Goal: Information Seeking & Learning: Check status

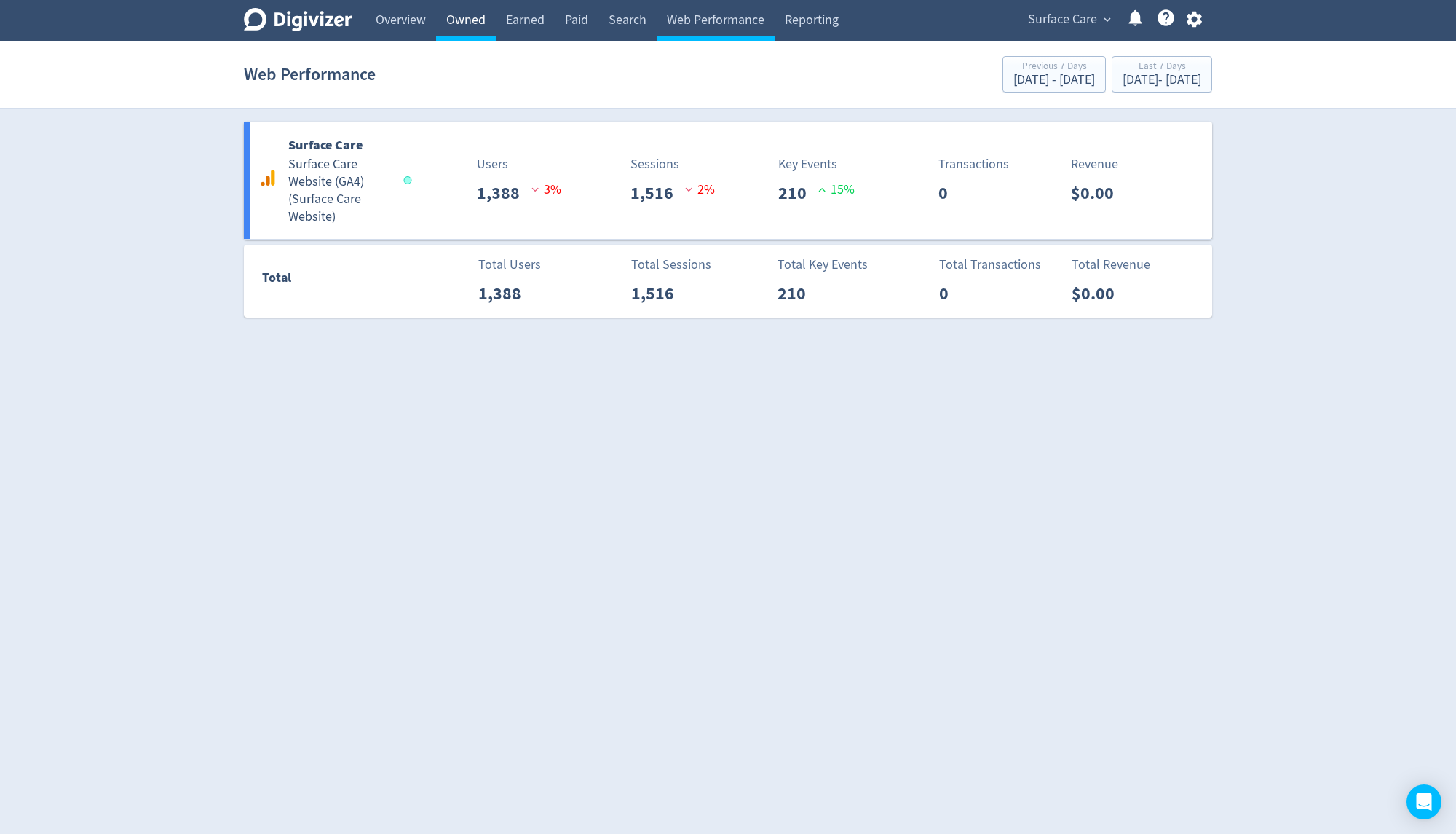
click at [478, 9] on link "Owned" at bounding box center [465, 20] width 60 height 41
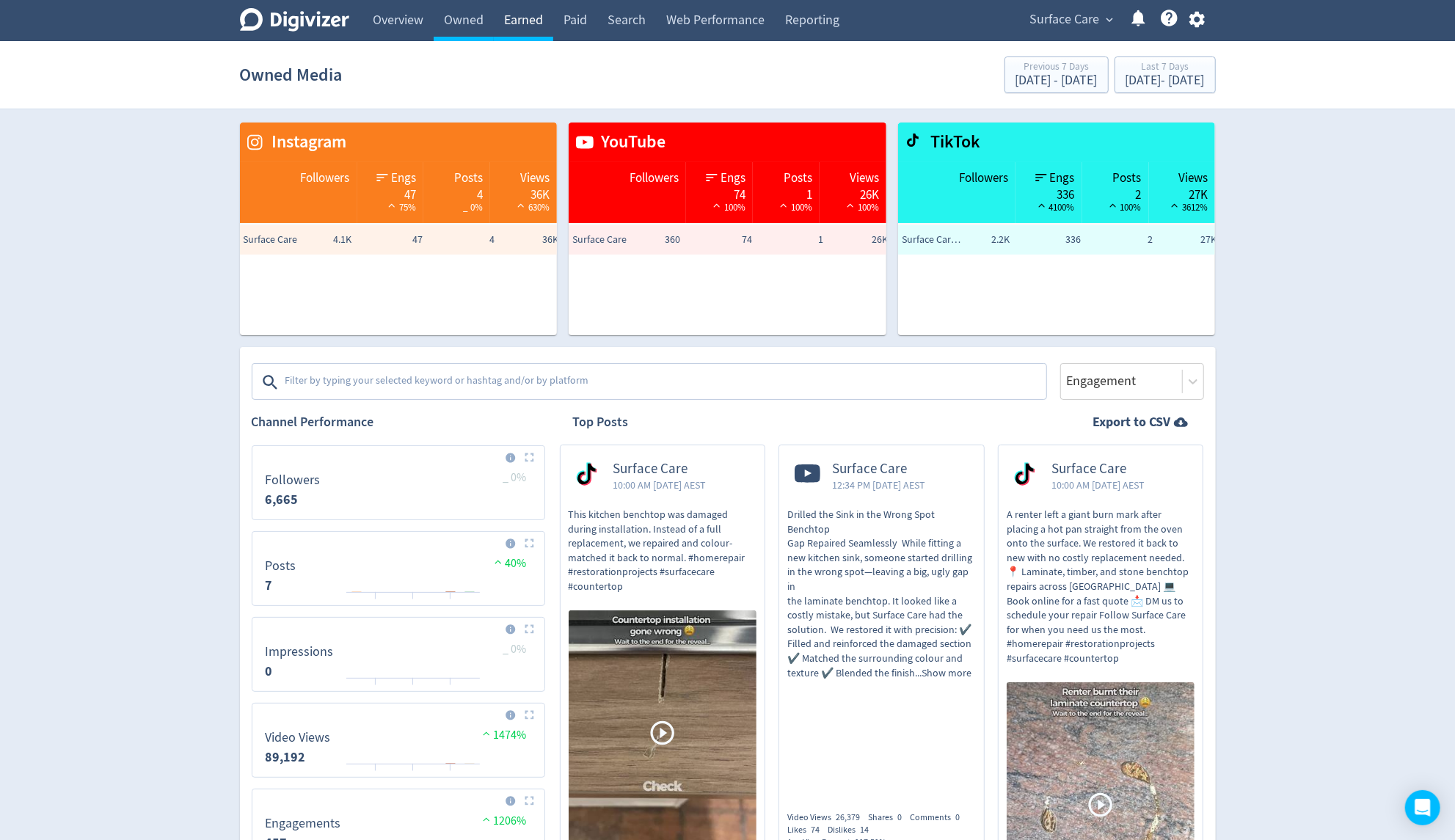
click at [516, 12] on link "Earned" at bounding box center [523, 20] width 59 height 41
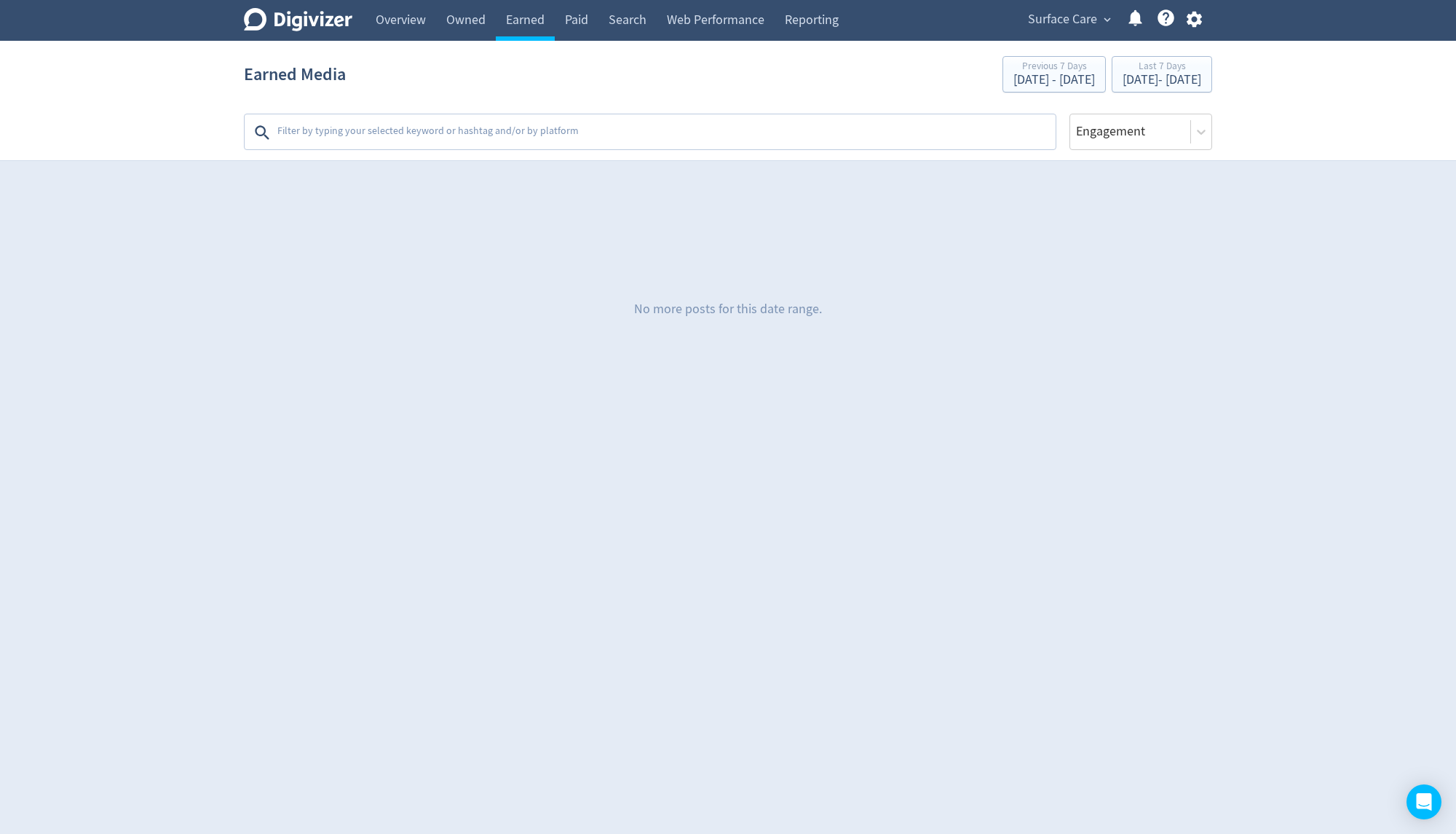
click at [325, 23] on icon "Digivizer Logo" at bounding box center [298, 19] width 108 height 23
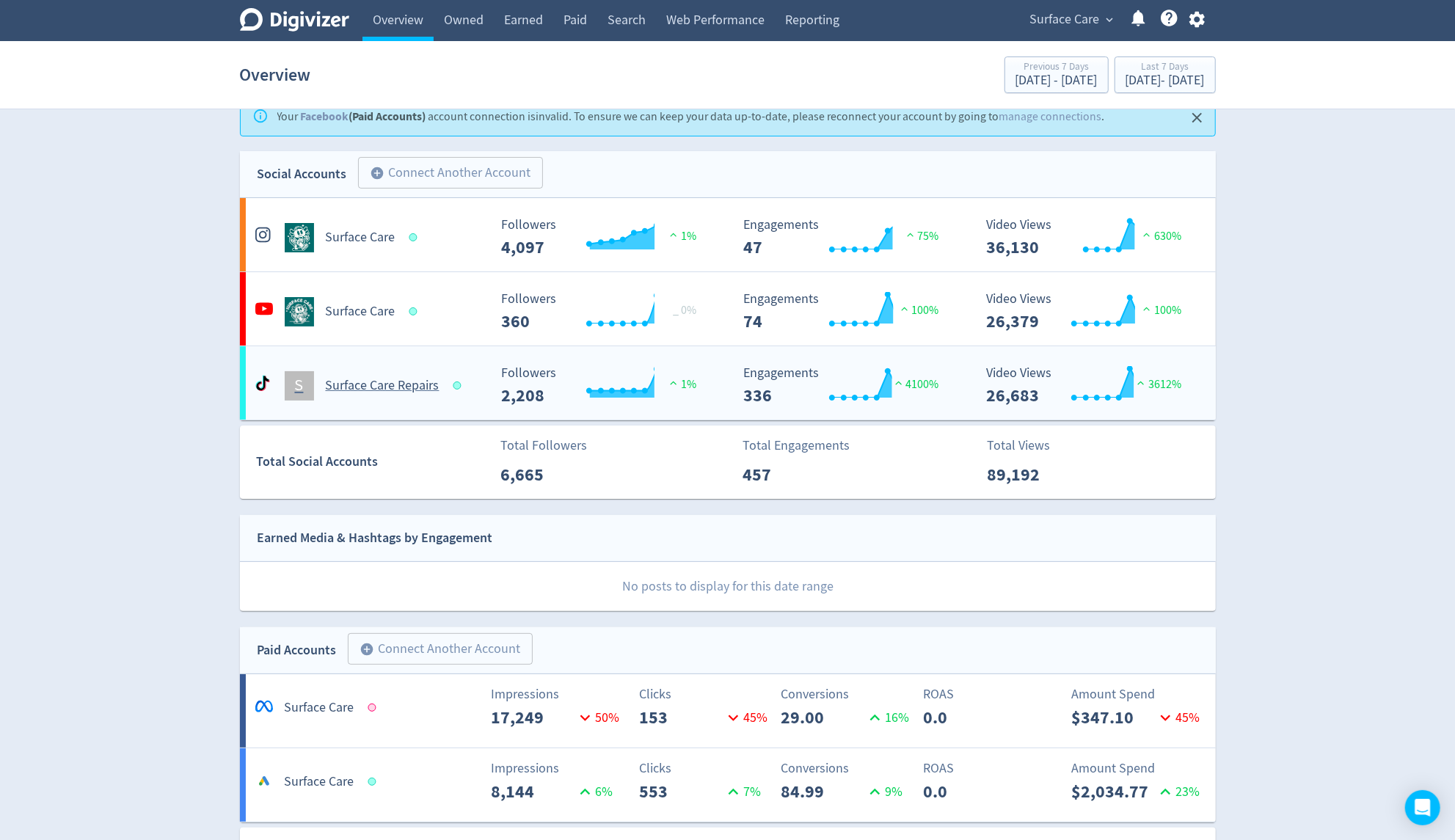
scroll to position [31, 0]
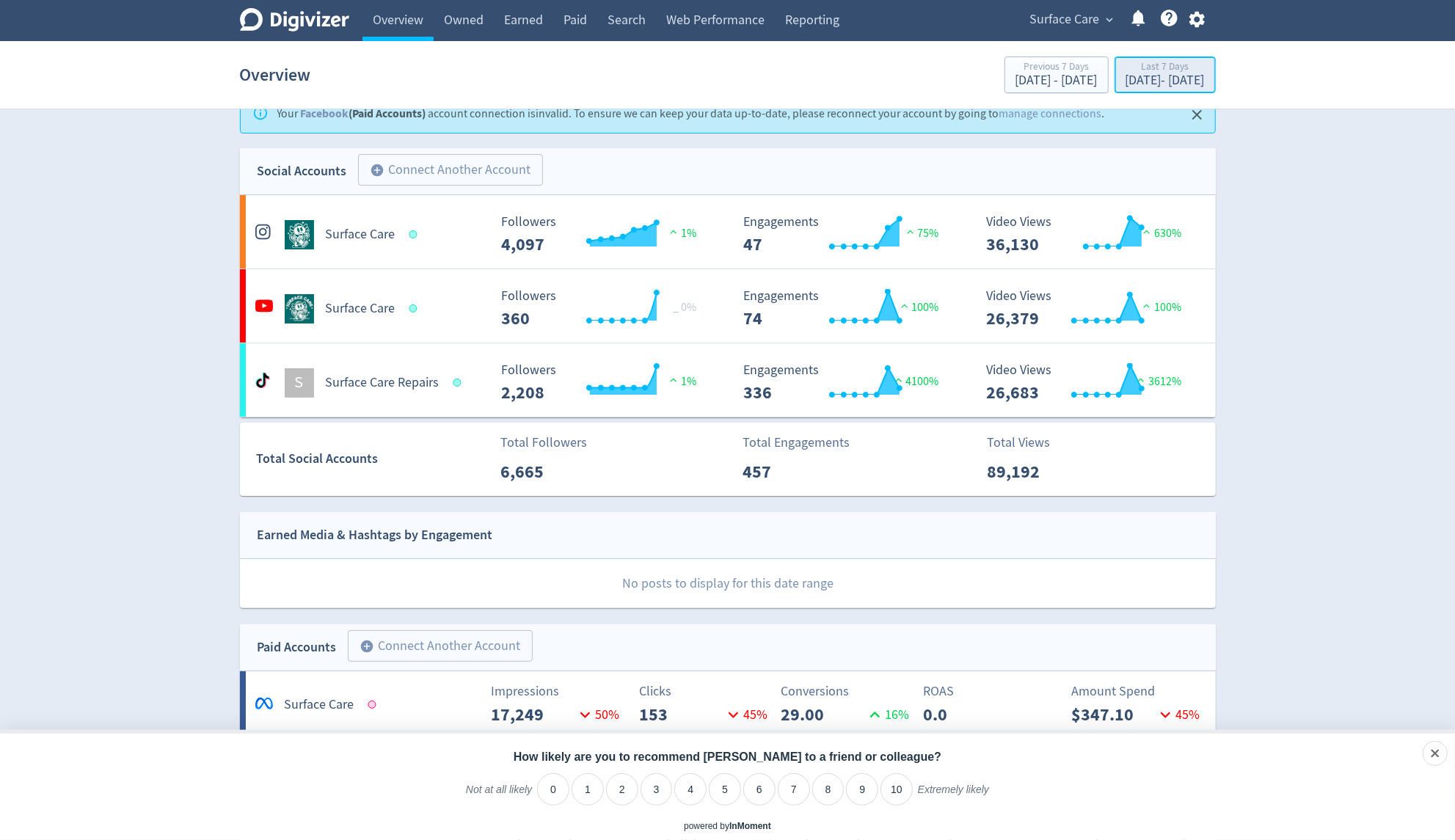
click at [1157, 71] on div "Last 7 Days" at bounding box center [1165, 68] width 79 height 12
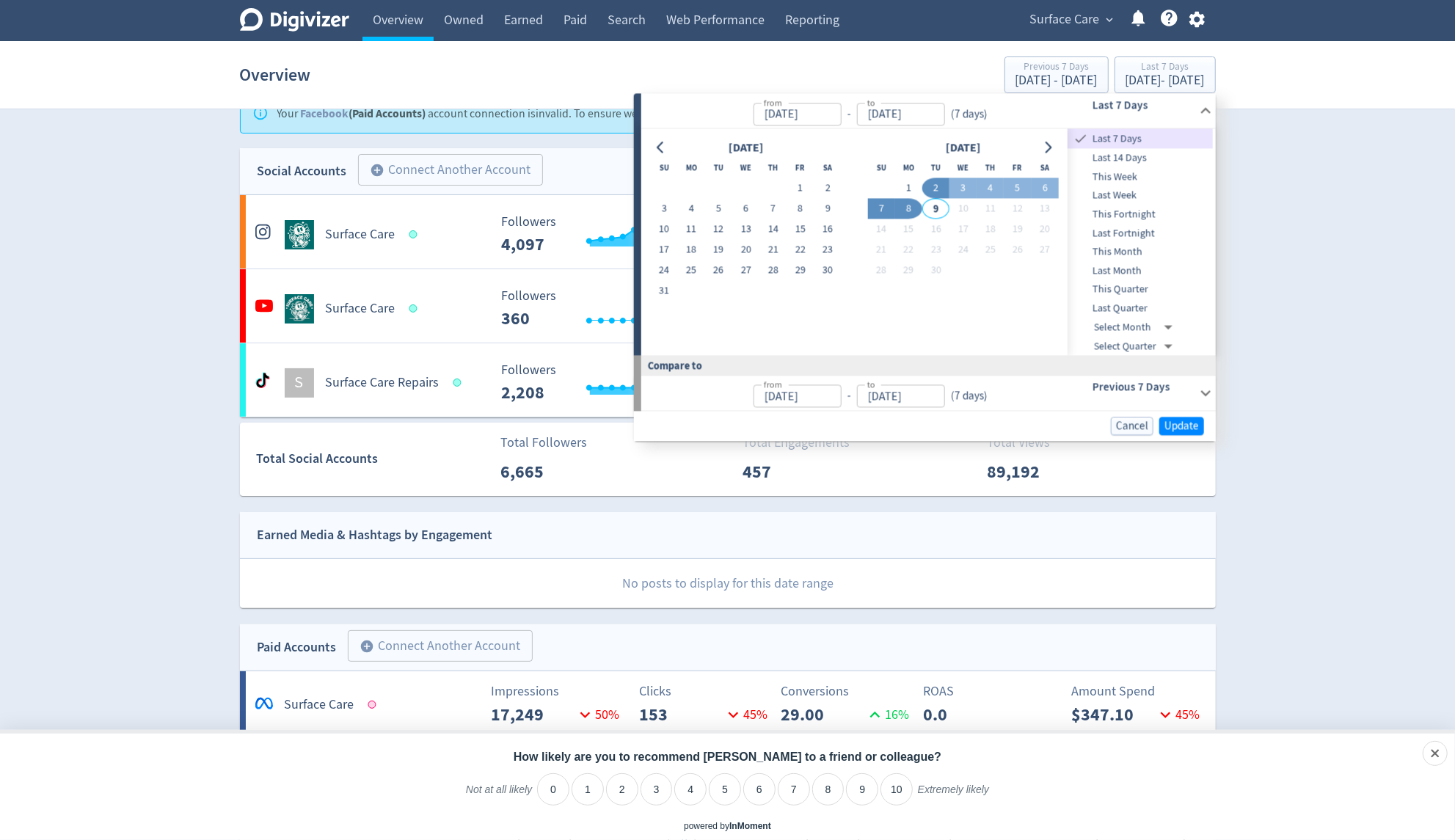
click at [888, 207] on button "7" at bounding box center [881, 209] width 27 height 20
type input "[DATE]"
click at [904, 209] on button "8" at bounding box center [908, 209] width 27 height 20
type input "[DATE]"
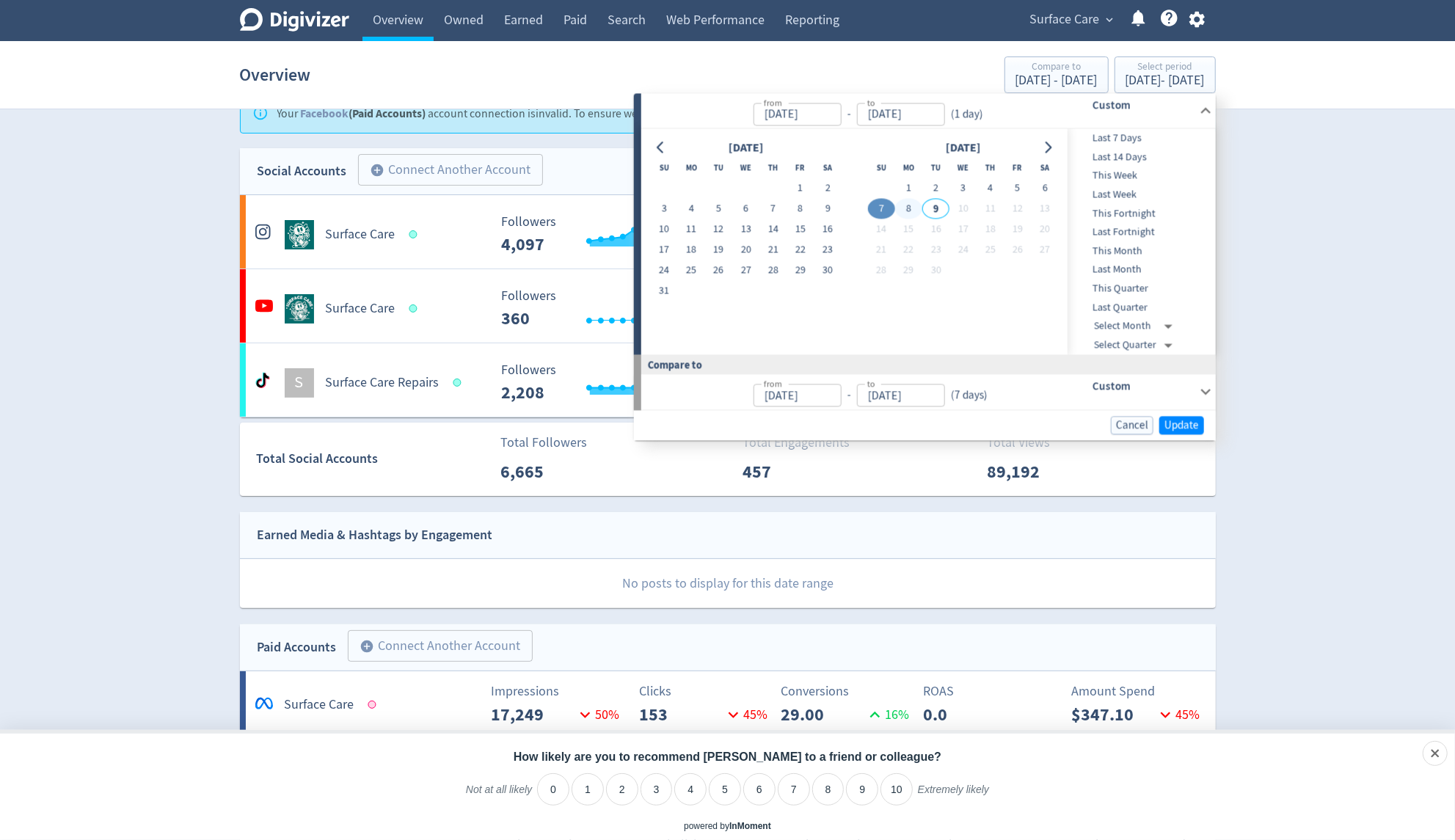
type input "[DATE]"
click at [868, 206] on button "7" at bounding box center [881, 209] width 27 height 20
click at [1164, 69] on div "Select period" at bounding box center [1165, 68] width 79 height 12
click at [910, 209] on button "8" at bounding box center [908, 209] width 27 height 20
type input "[DATE]"
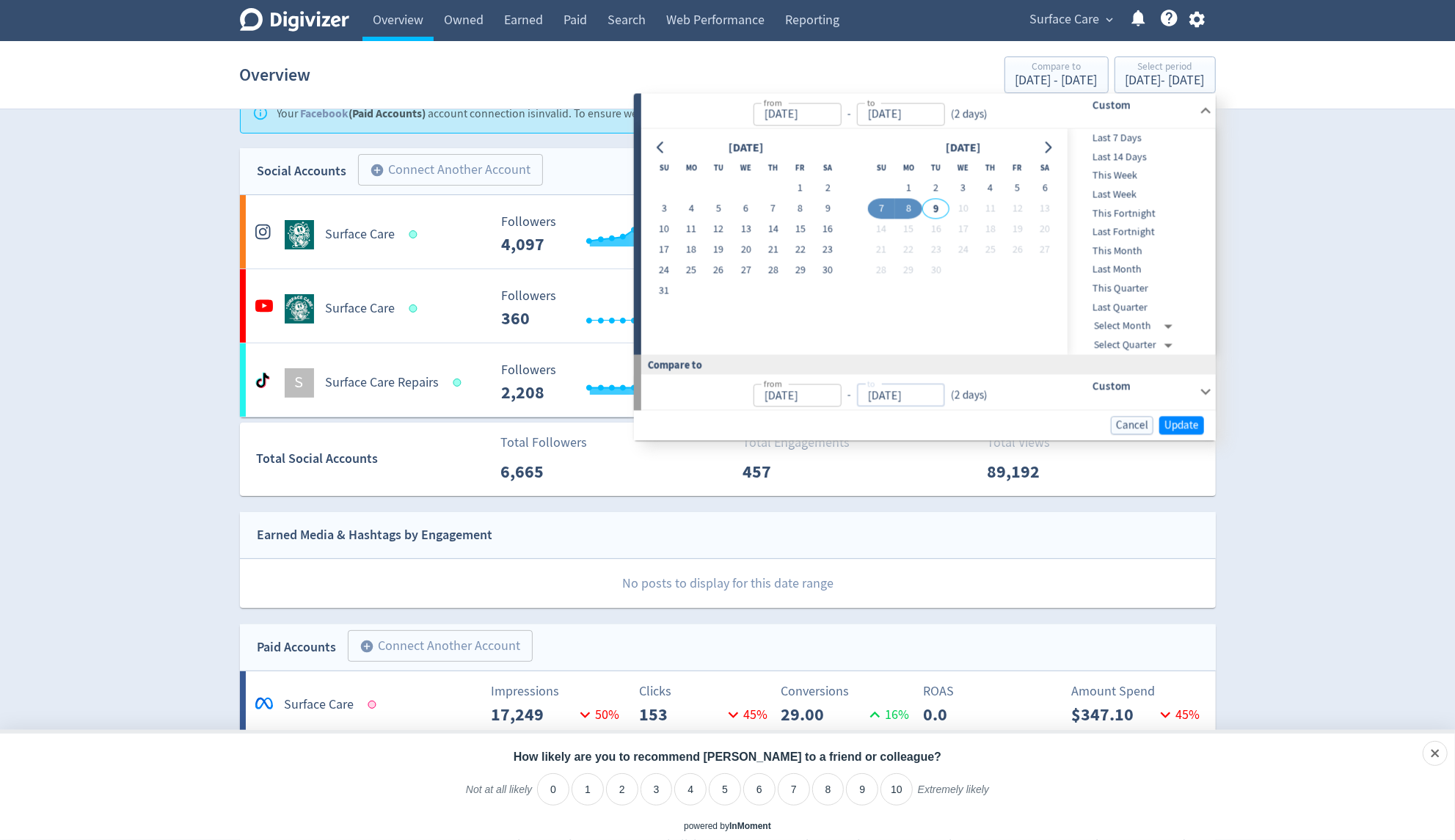
click at [929, 395] on input "[DATE]" at bounding box center [900, 395] width 88 height 23
type input "[DATE]"
click at [1183, 420] on span "Update" at bounding box center [1182, 425] width 34 height 11
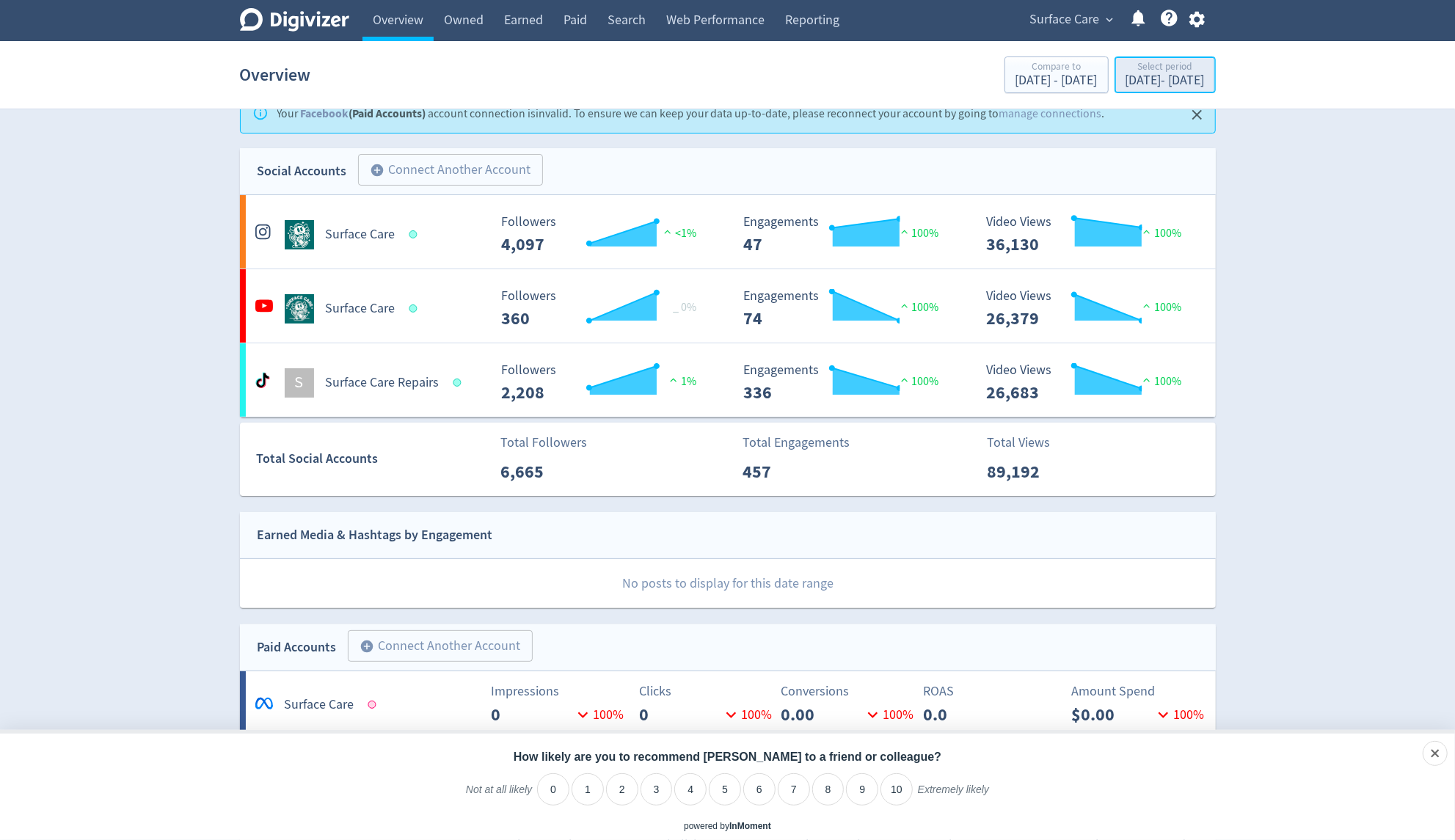
click at [1187, 74] on div "[DATE] - [DATE]" at bounding box center [1165, 80] width 79 height 13
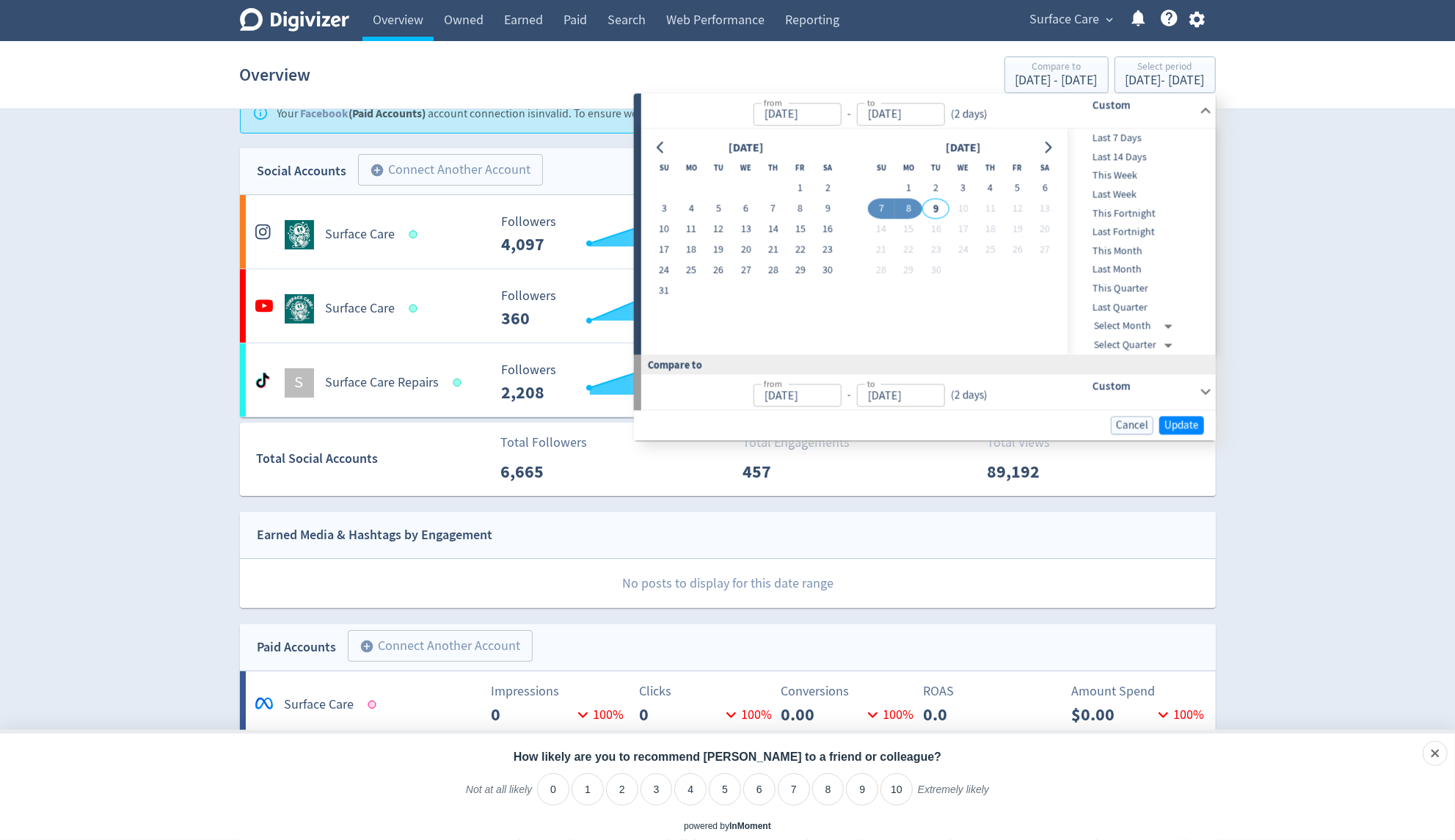
scroll to position [0, 0]
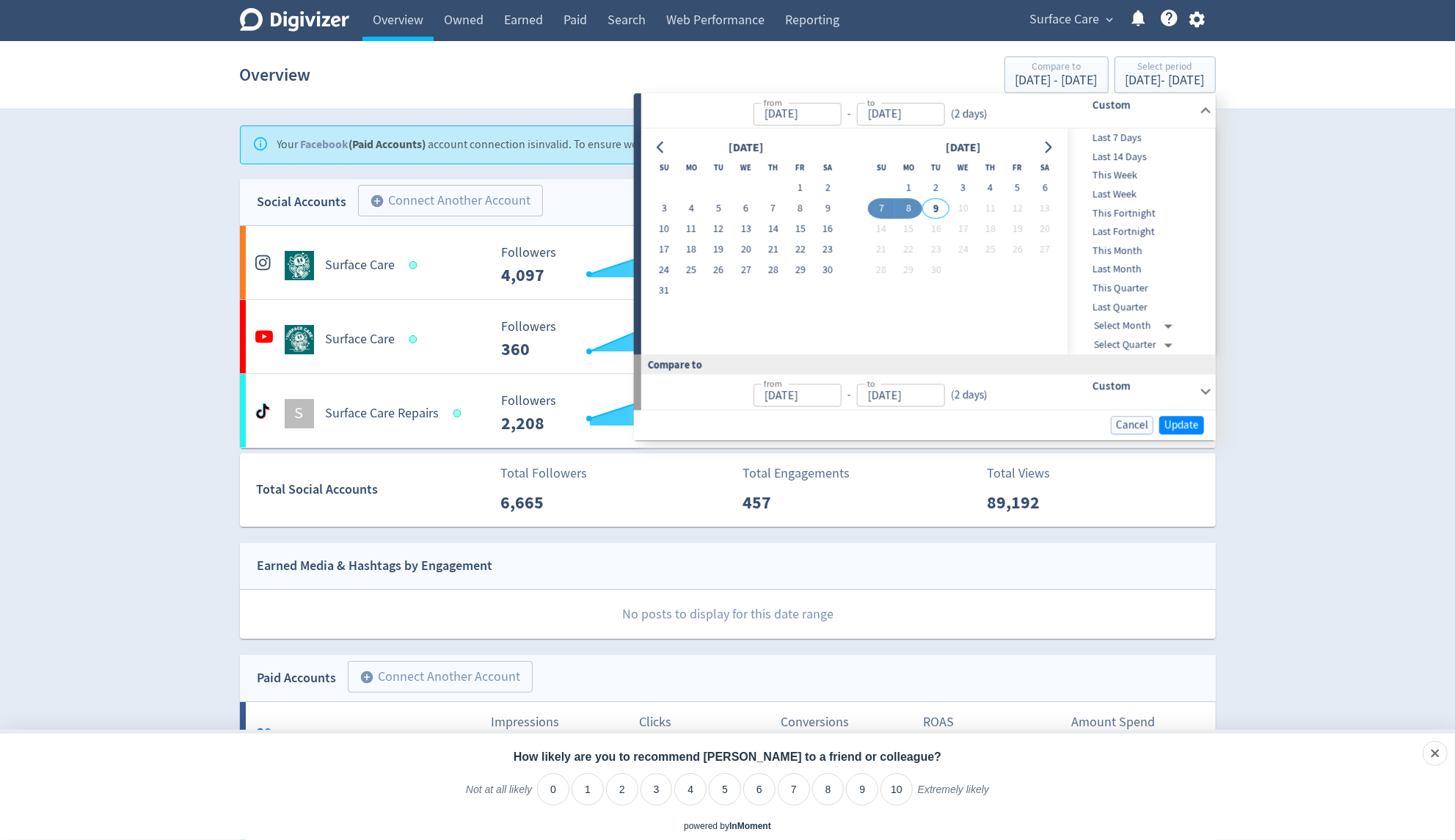
click at [1134, 141] on span "Last 7 Days" at bounding box center [1140, 138] width 146 height 16
type input "[DATE]"
click at [881, 401] on input "[DATE]" at bounding box center [900, 396] width 88 height 23
click at [893, 396] on input "[DATE]" at bounding box center [900, 396] width 88 height 23
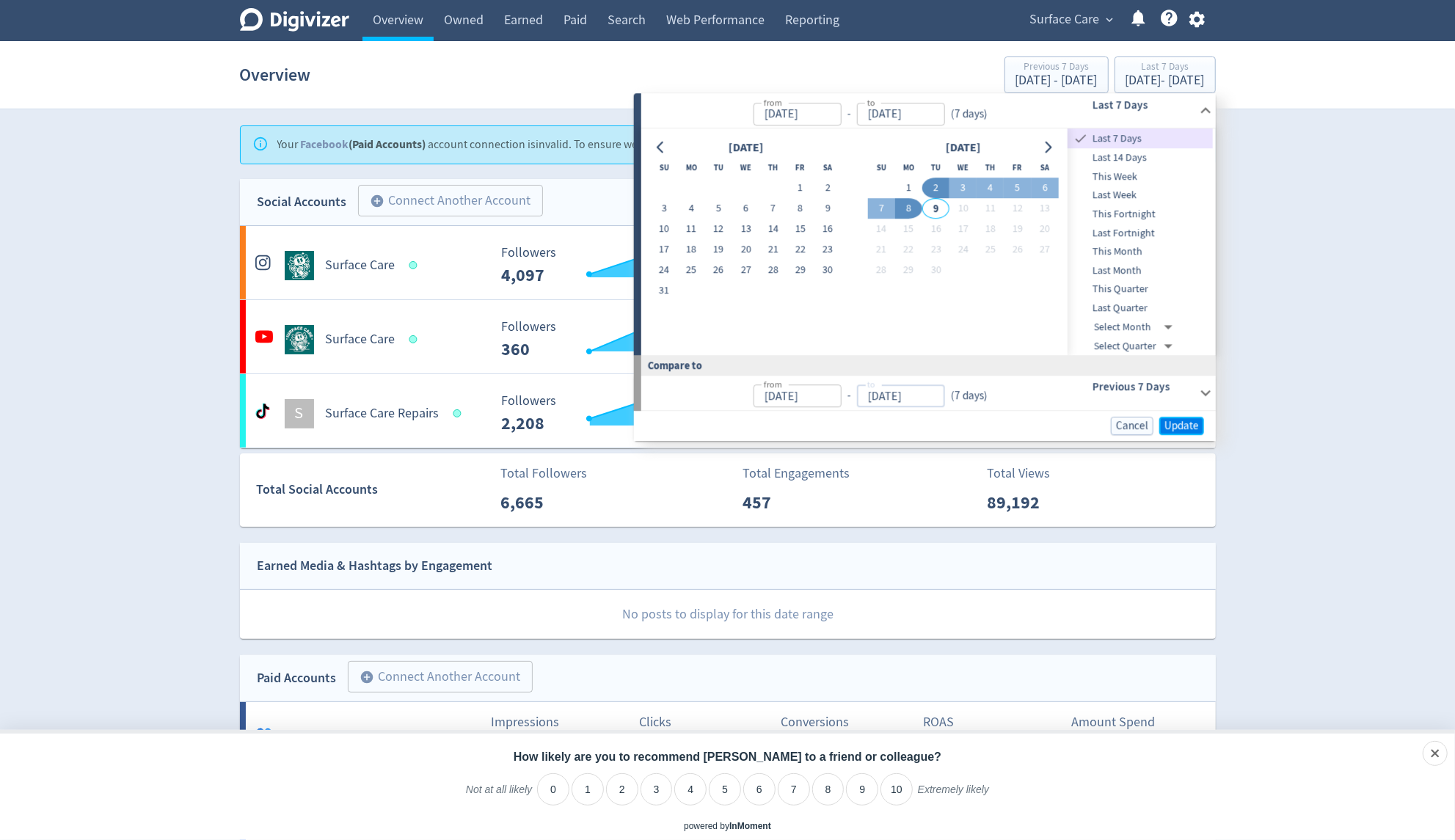
type input "[DATE]"
click at [1182, 427] on span "Update" at bounding box center [1182, 426] width 34 height 11
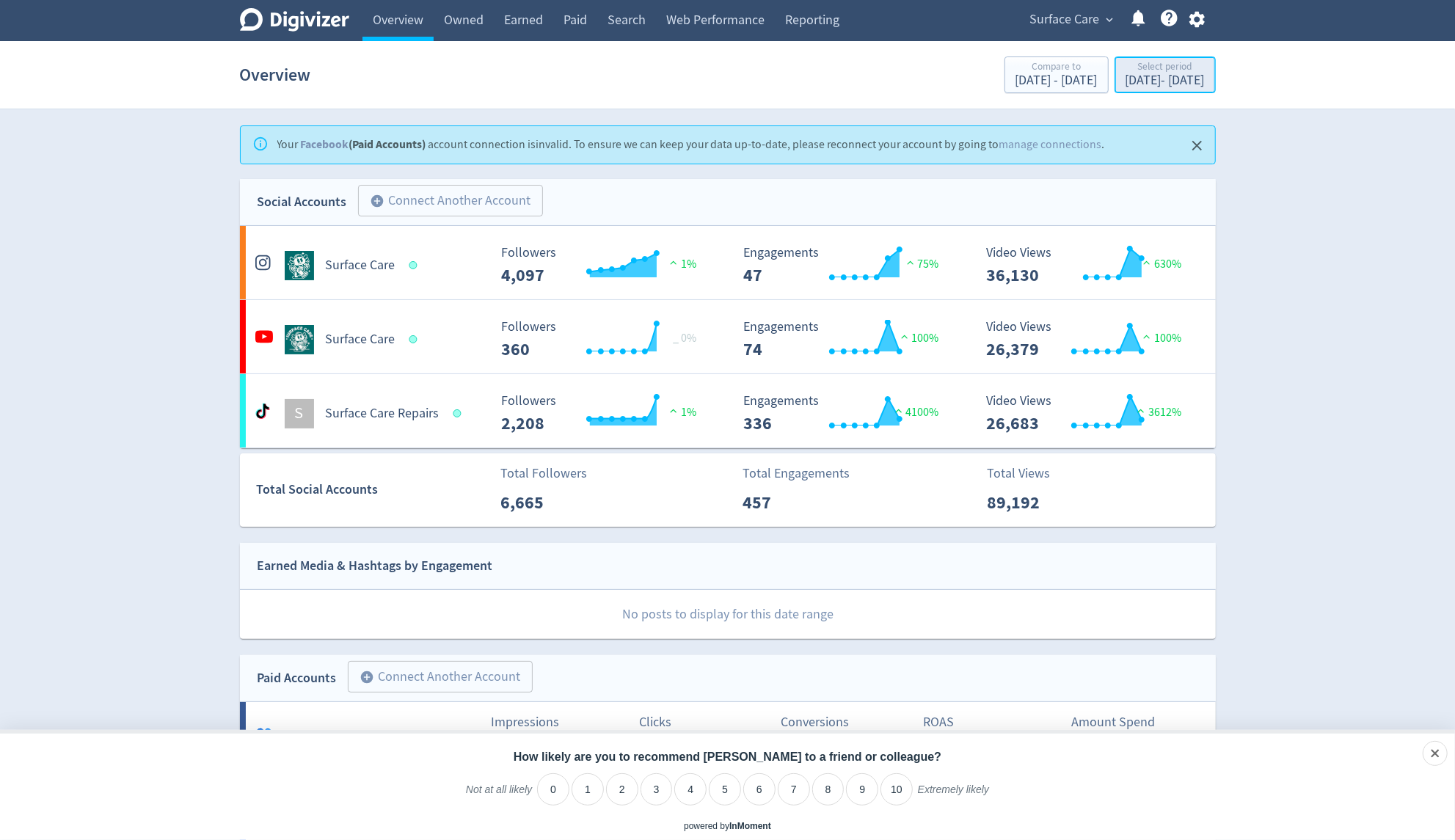
click at [1157, 83] on div "[DATE] - [DATE]" at bounding box center [1165, 80] width 79 height 13
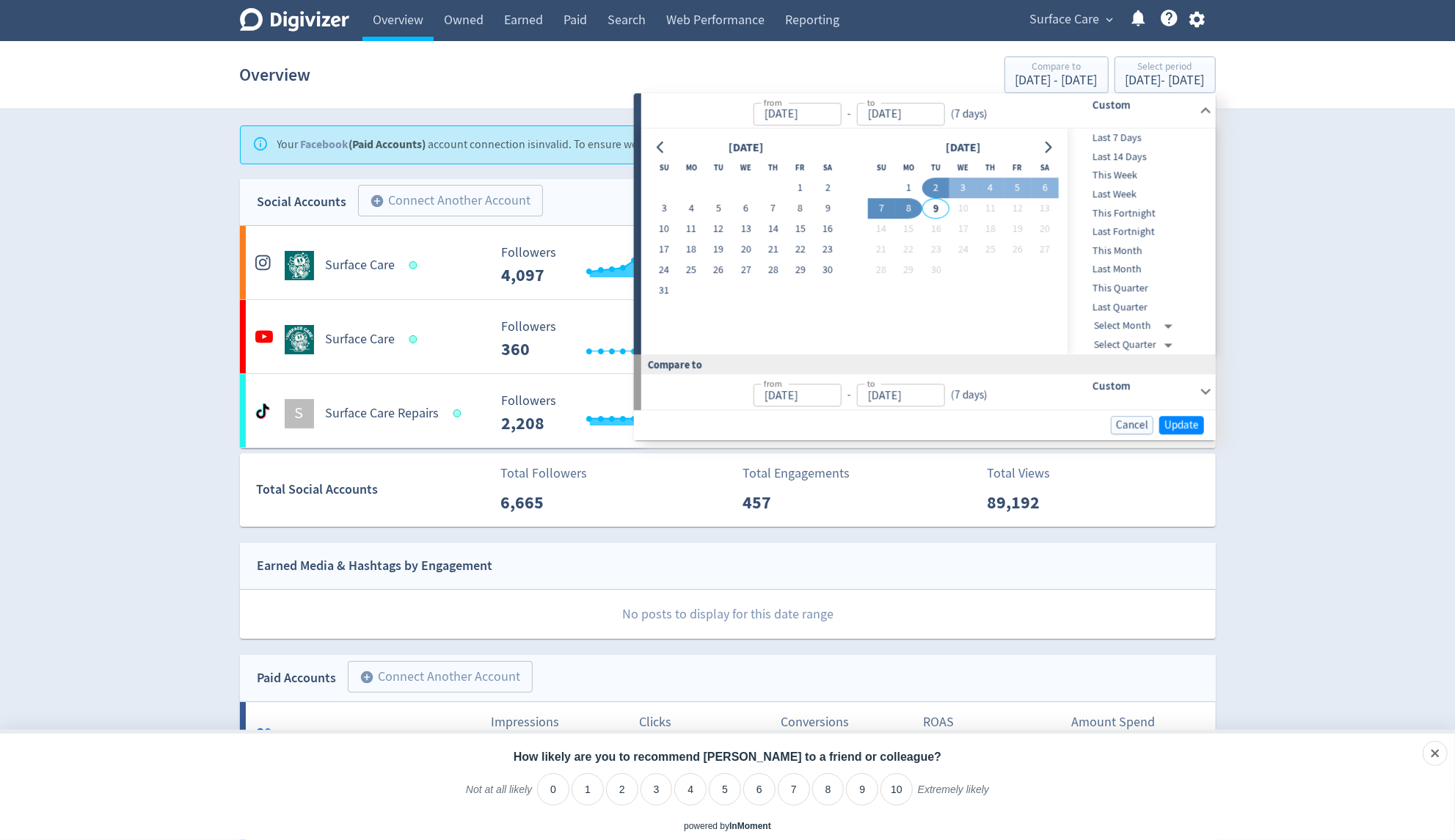
click at [872, 207] on button "7" at bounding box center [881, 209] width 27 height 20
type input "[DATE]"
click at [1171, 422] on span "Update" at bounding box center [1182, 425] width 34 height 11
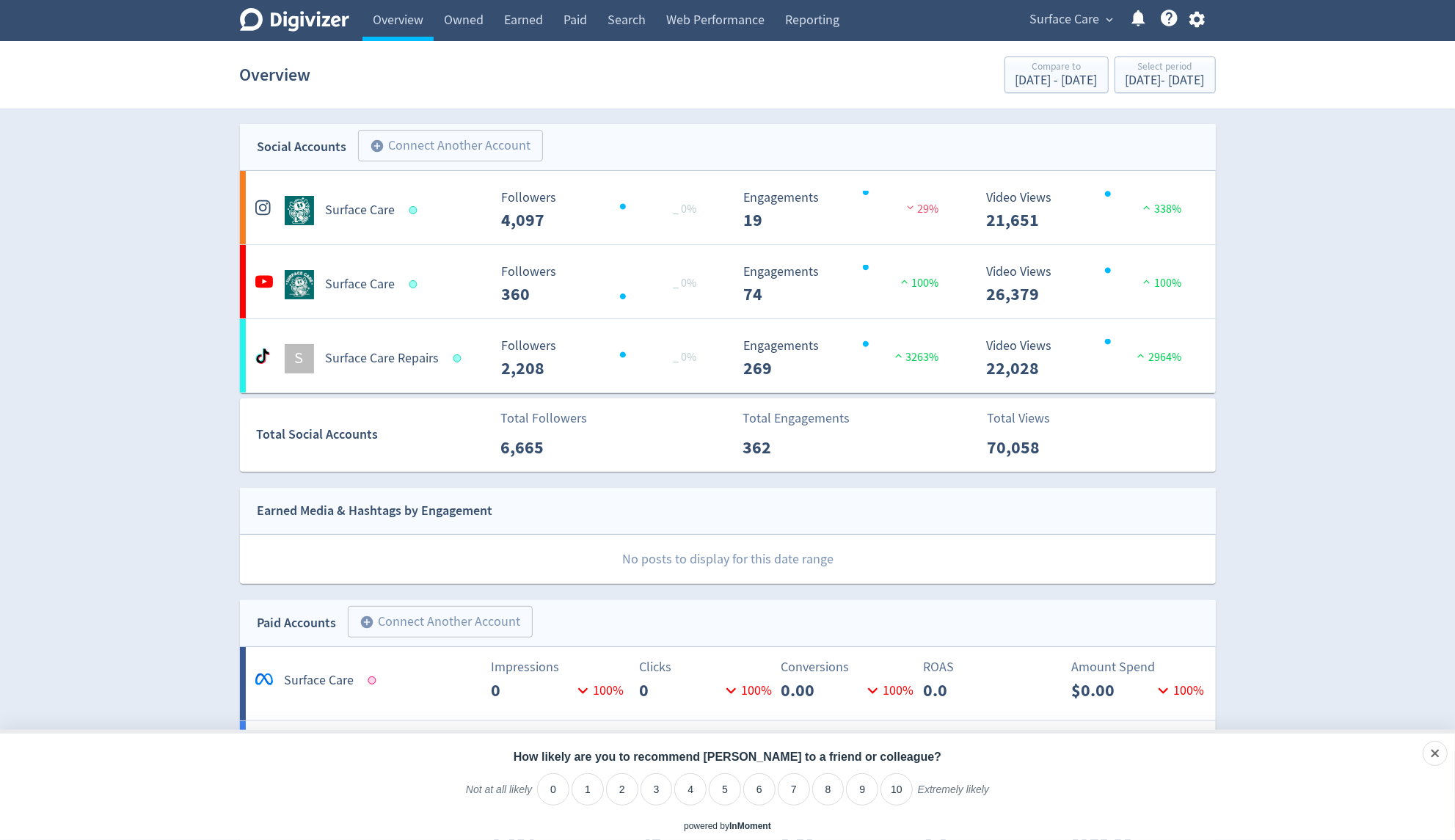
scroll to position [51, 0]
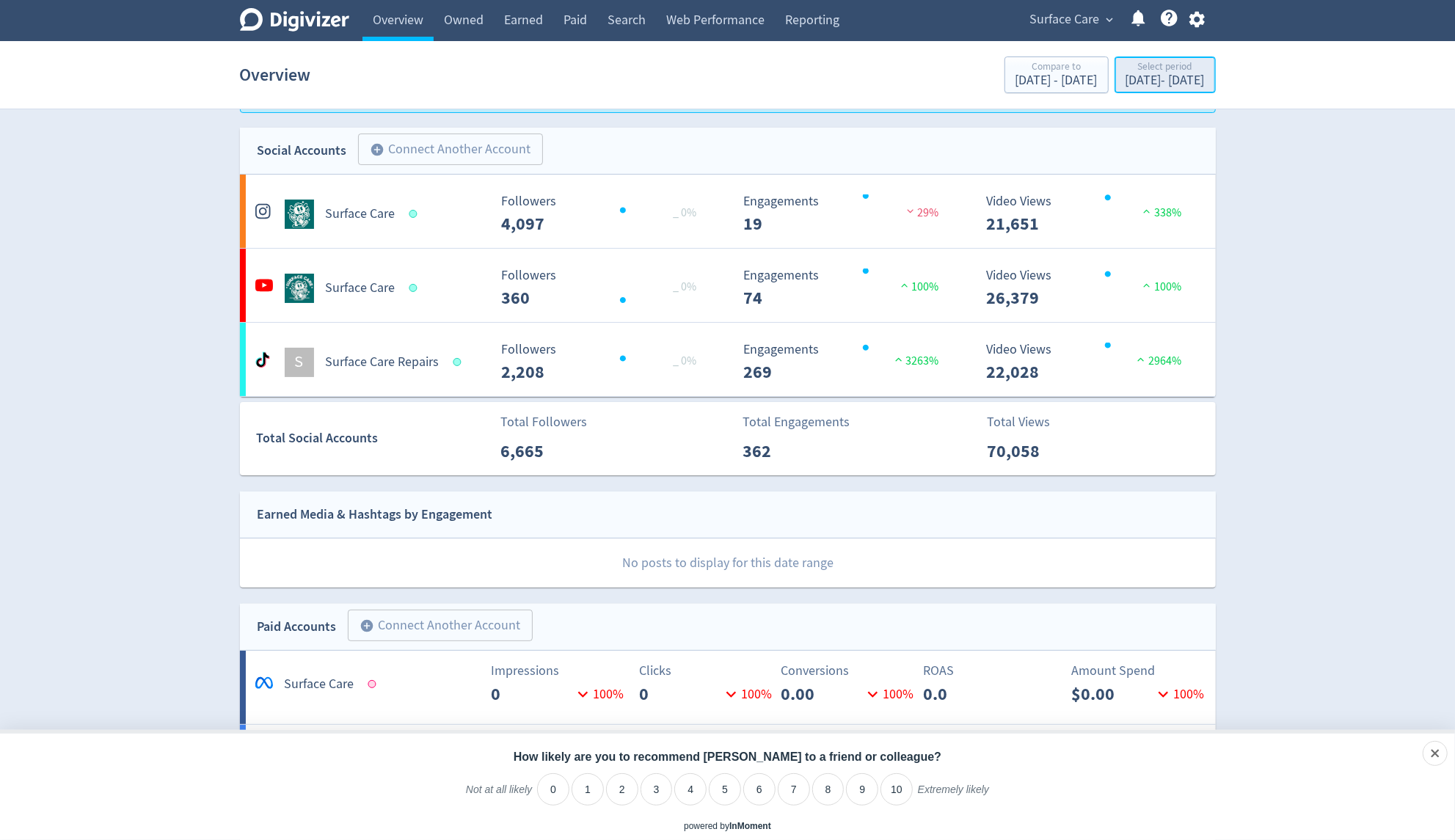
click at [1157, 69] on div "Select period" at bounding box center [1165, 68] width 79 height 12
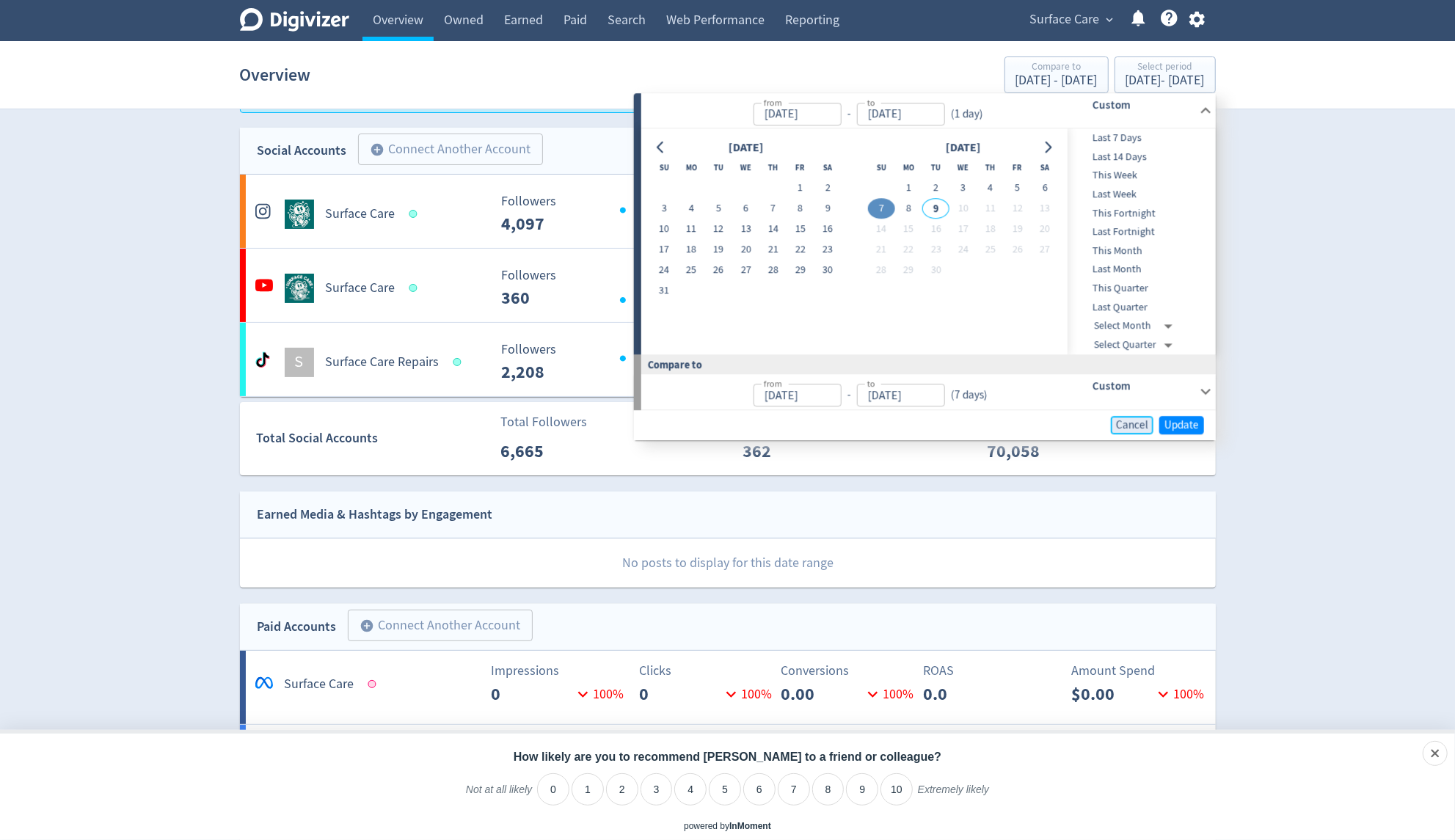
click at [1134, 429] on span "Cancel" at bounding box center [1132, 425] width 32 height 11
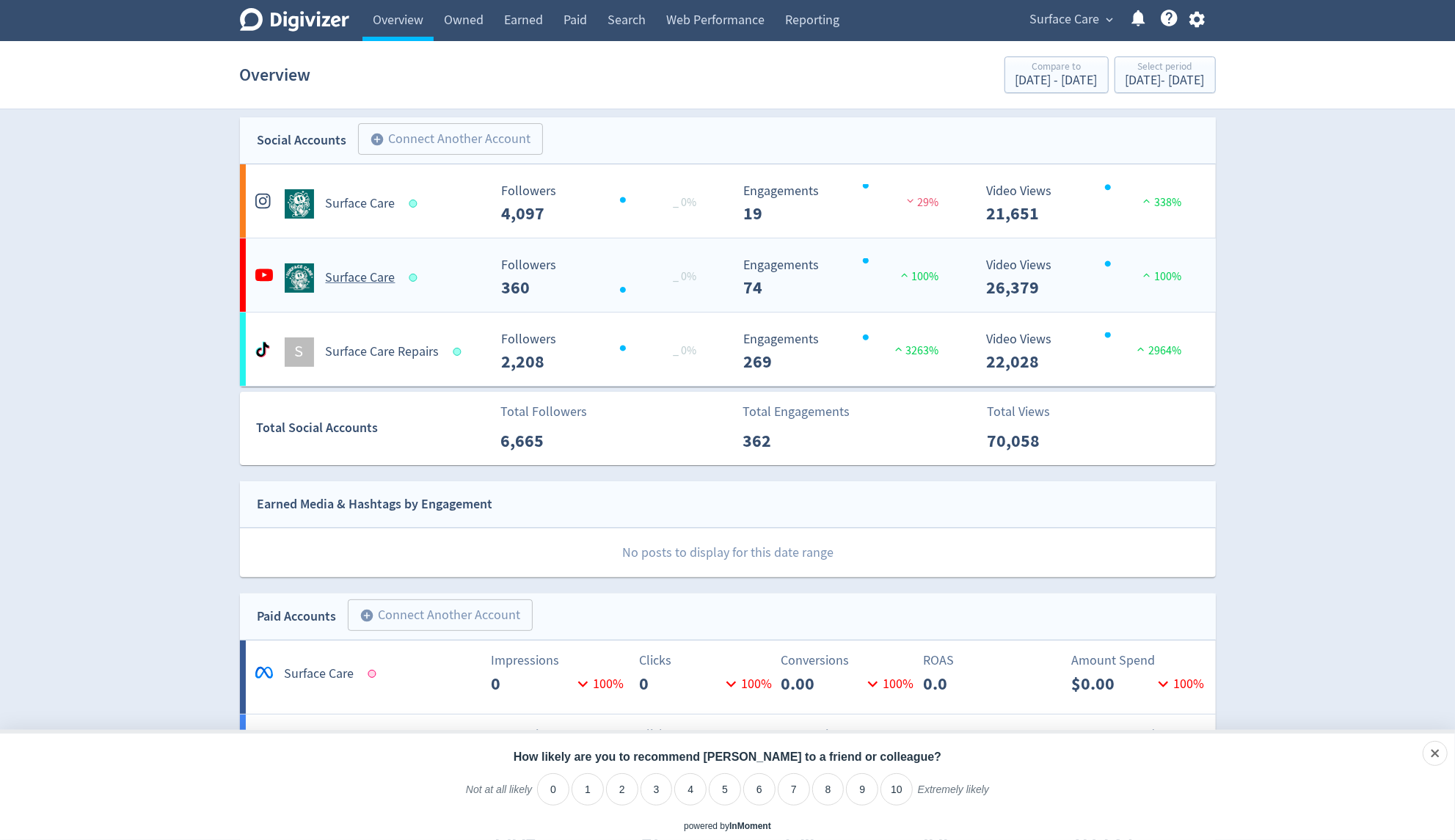
scroll to position [0, 0]
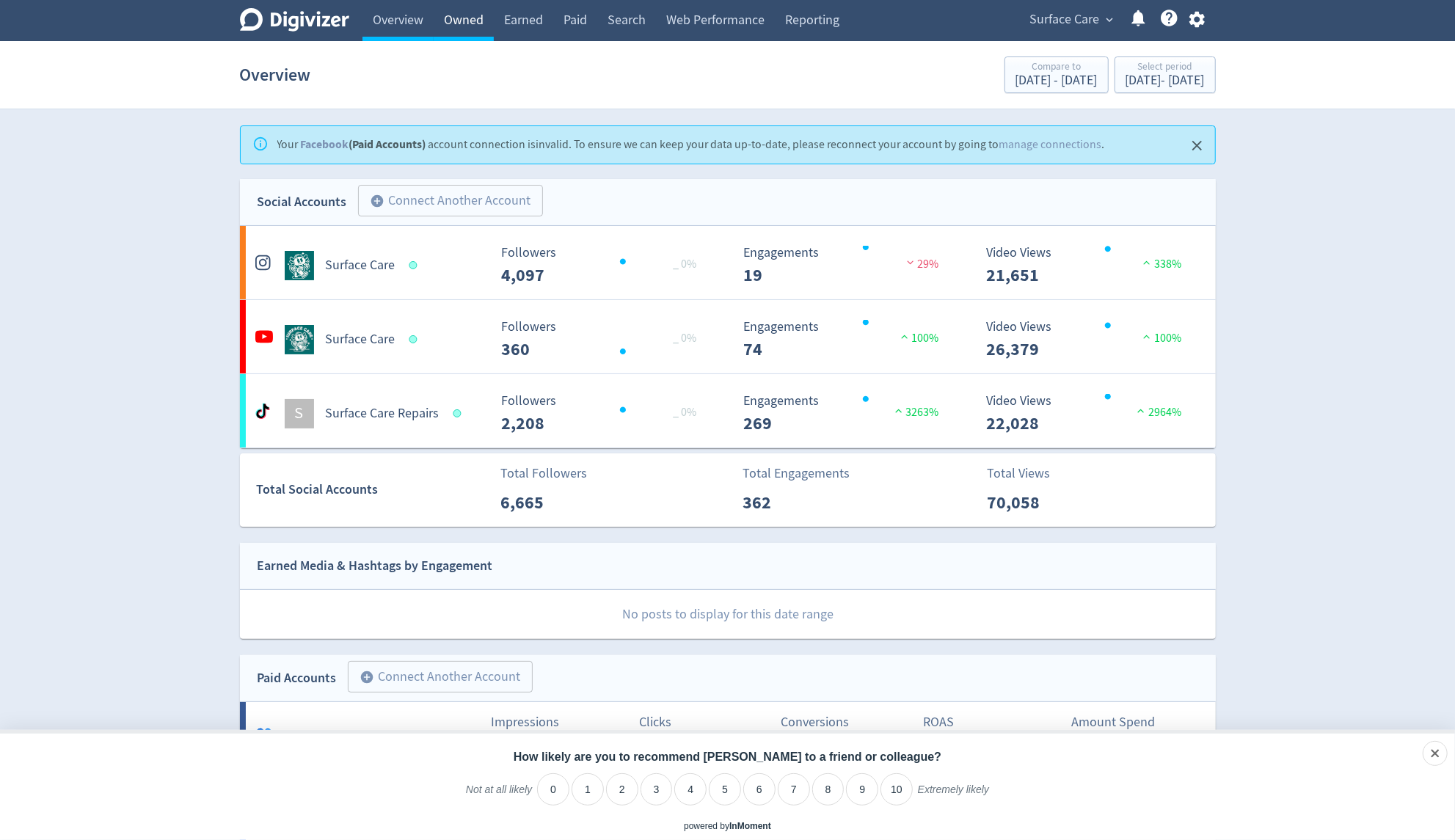
click at [458, 29] on link "Owned" at bounding box center [463, 20] width 60 height 41
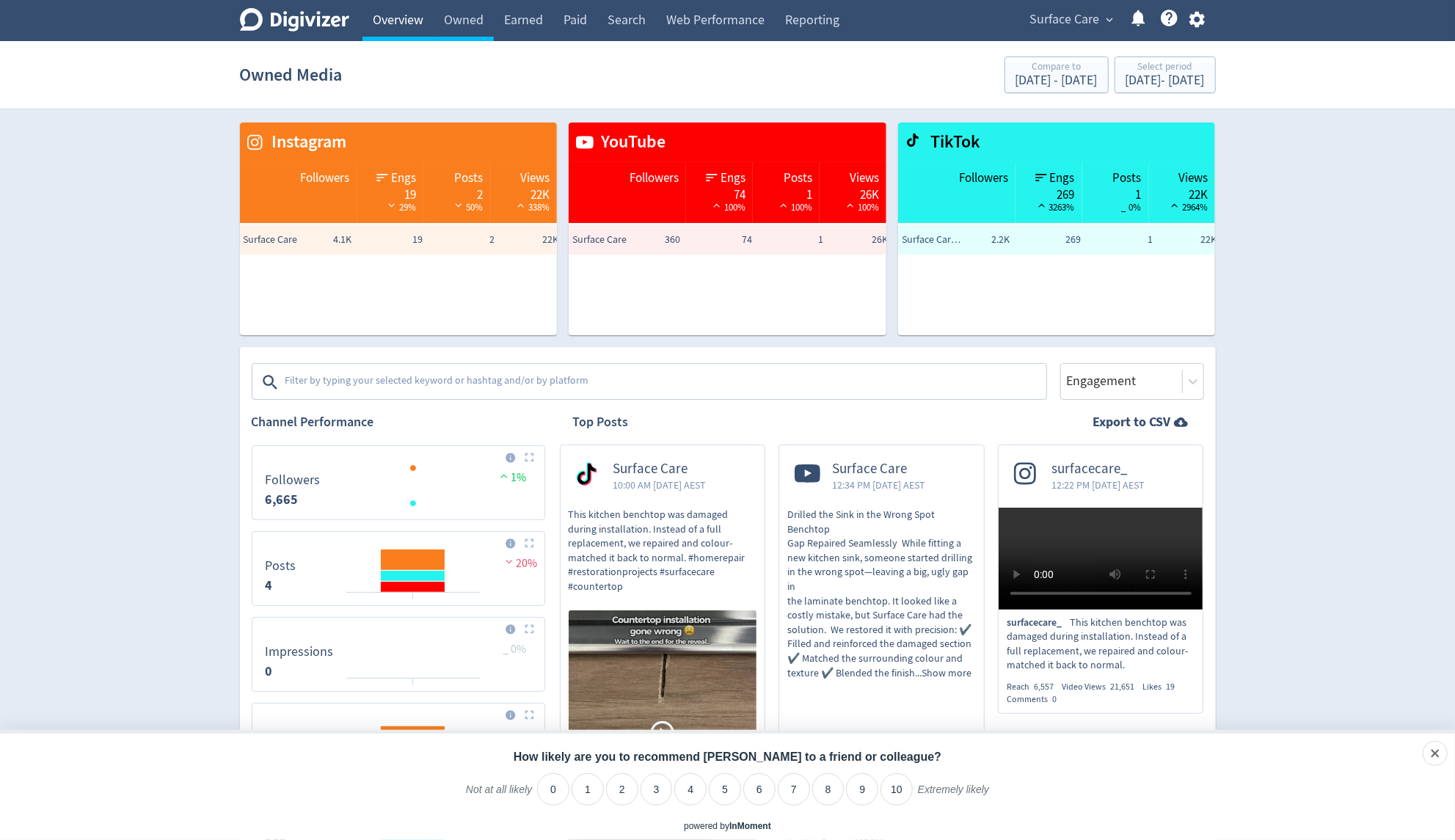
click at [412, 17] on link "Overview" at bounding box center [397, 20] width 71 height 41
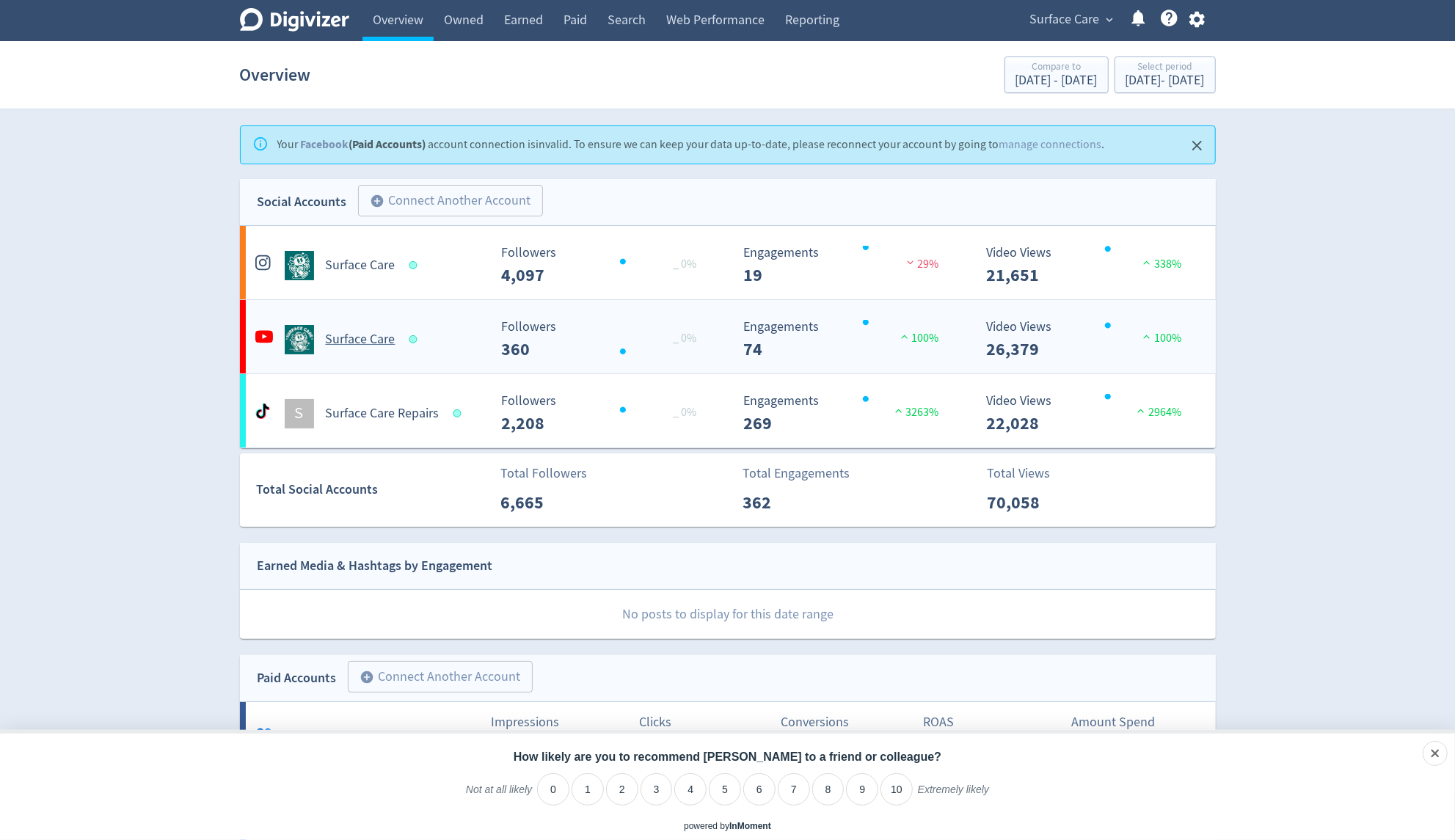
click at [483, 318] on div "Surface Care" at bounding box center [368, 333] width 243 height 41
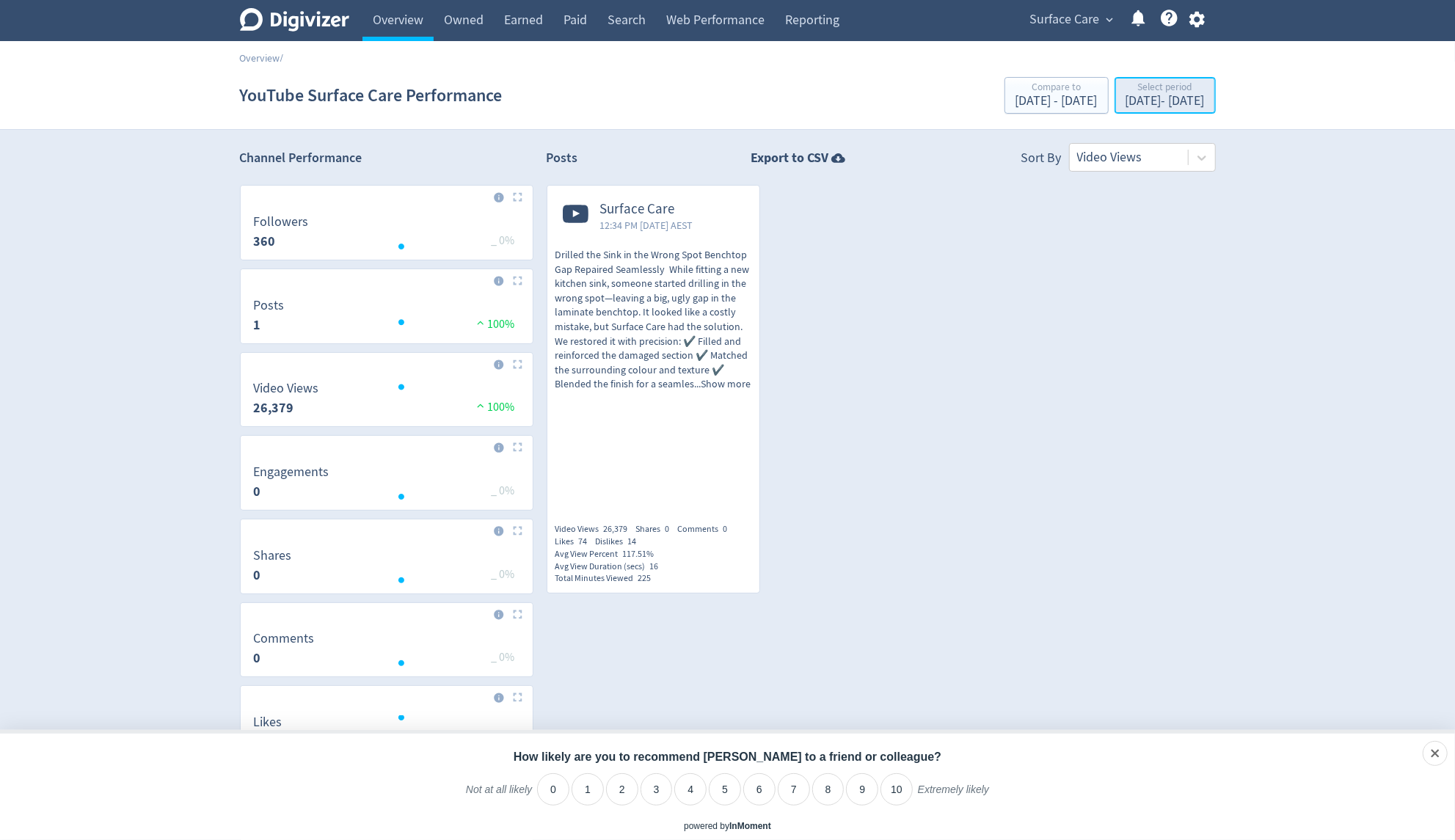
click at [1189, 107] on div "[DATE] - [DATE]" at bounding box center [1165, 101] width 79 height 13
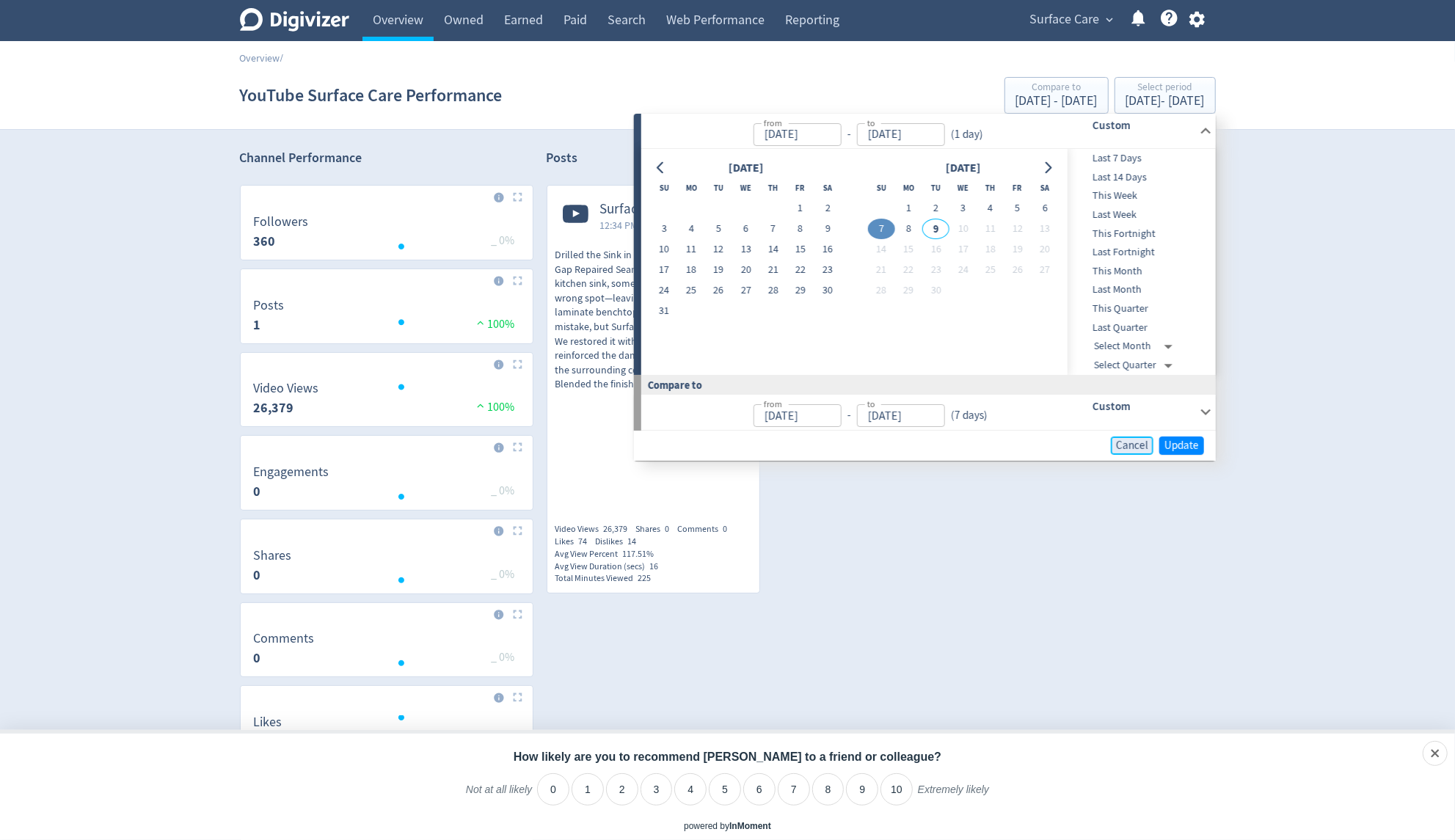
click at [1119, 445] on span "Cancel" at bounding box center [1132, 445] width 32 height 11
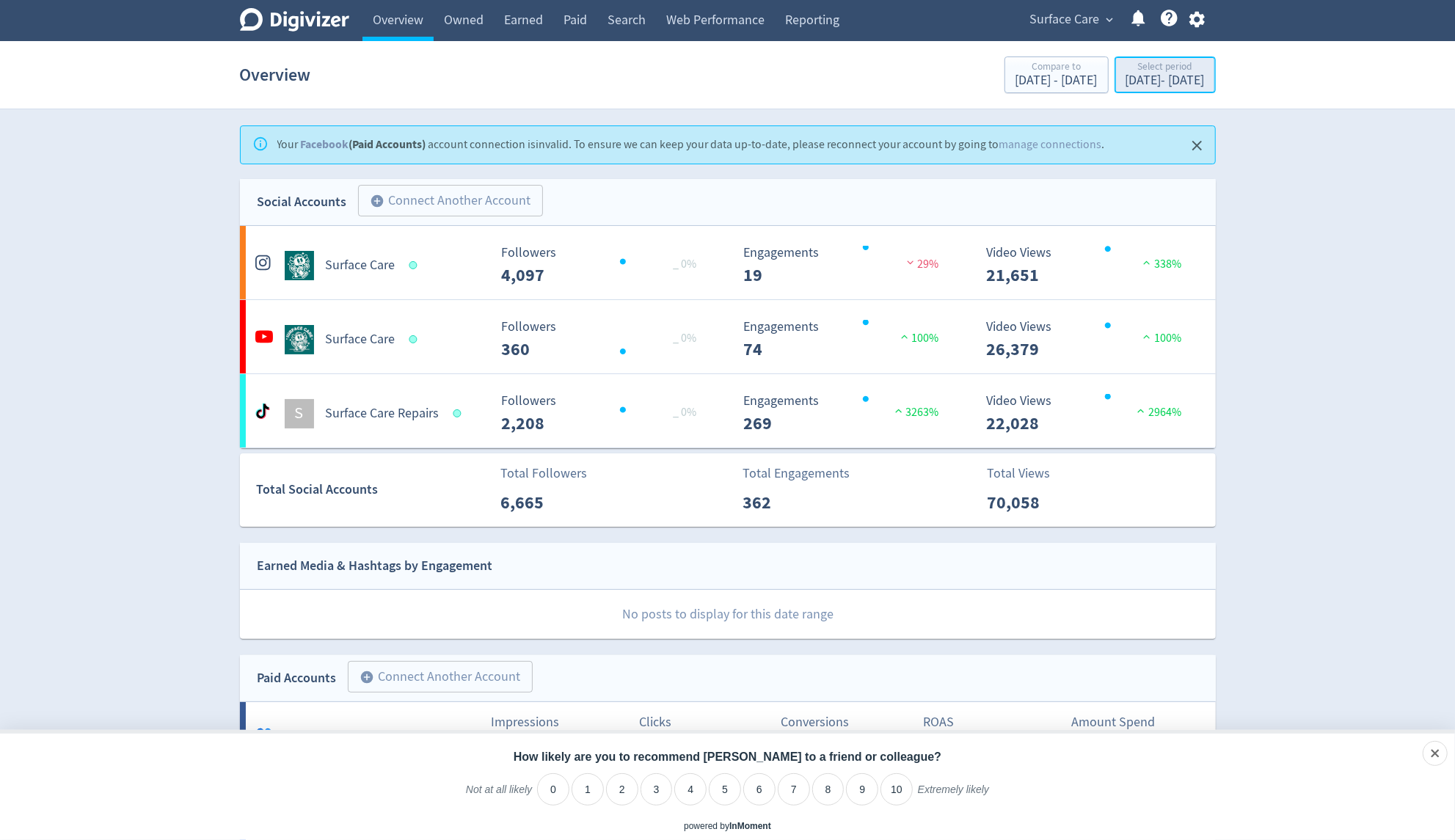
click at [1128, 64] on div "Select period" at bounding box center [1165, 68] width 79 height 12
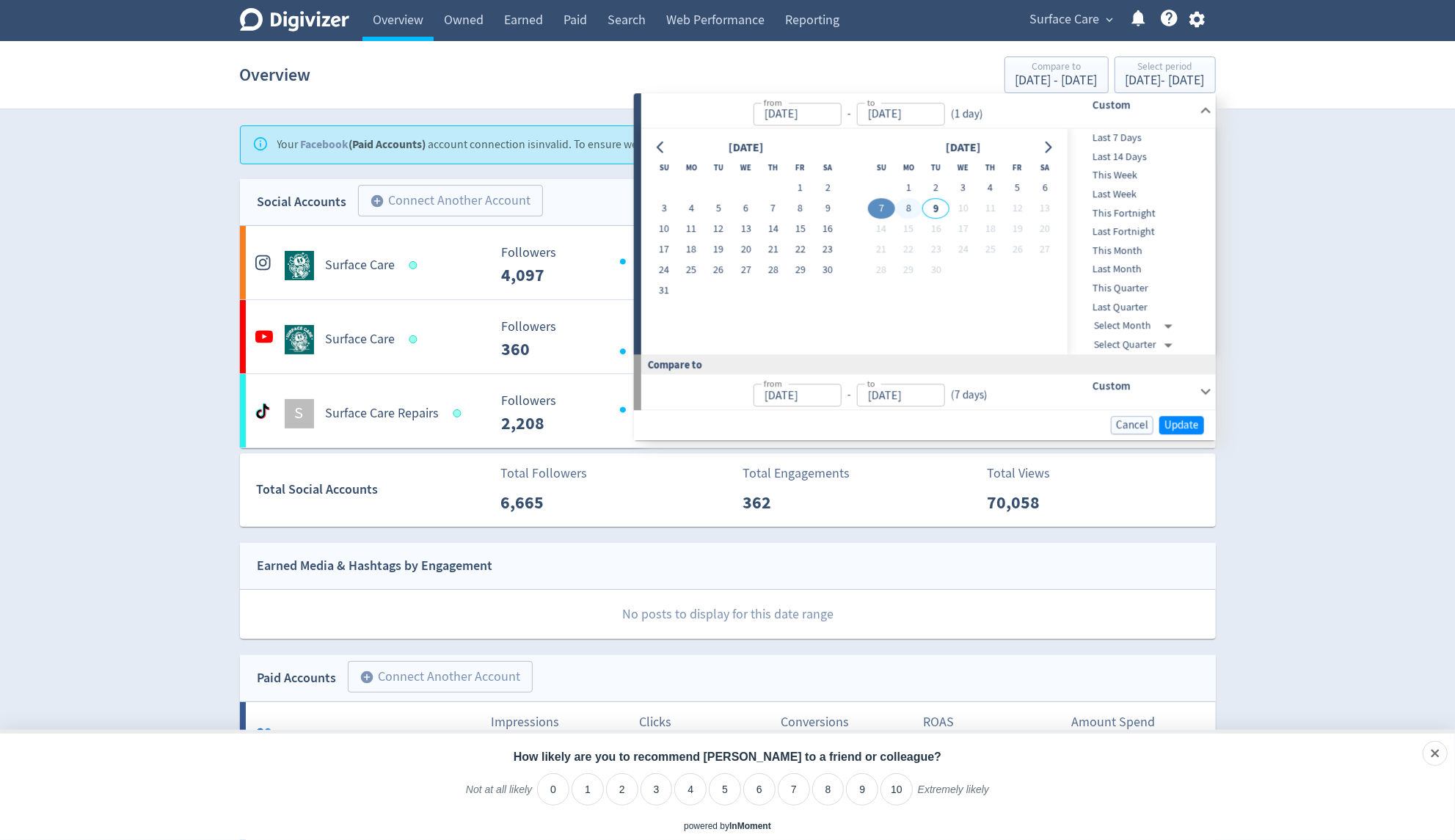
click at [911, 210] on button "8" at bounding box center [908, 209] width 27 height 20
type input "[DATE]"
click at [883, 209] on button "7" at bounding box center [881, 209] width 27 height 20
type input "[DATE]"
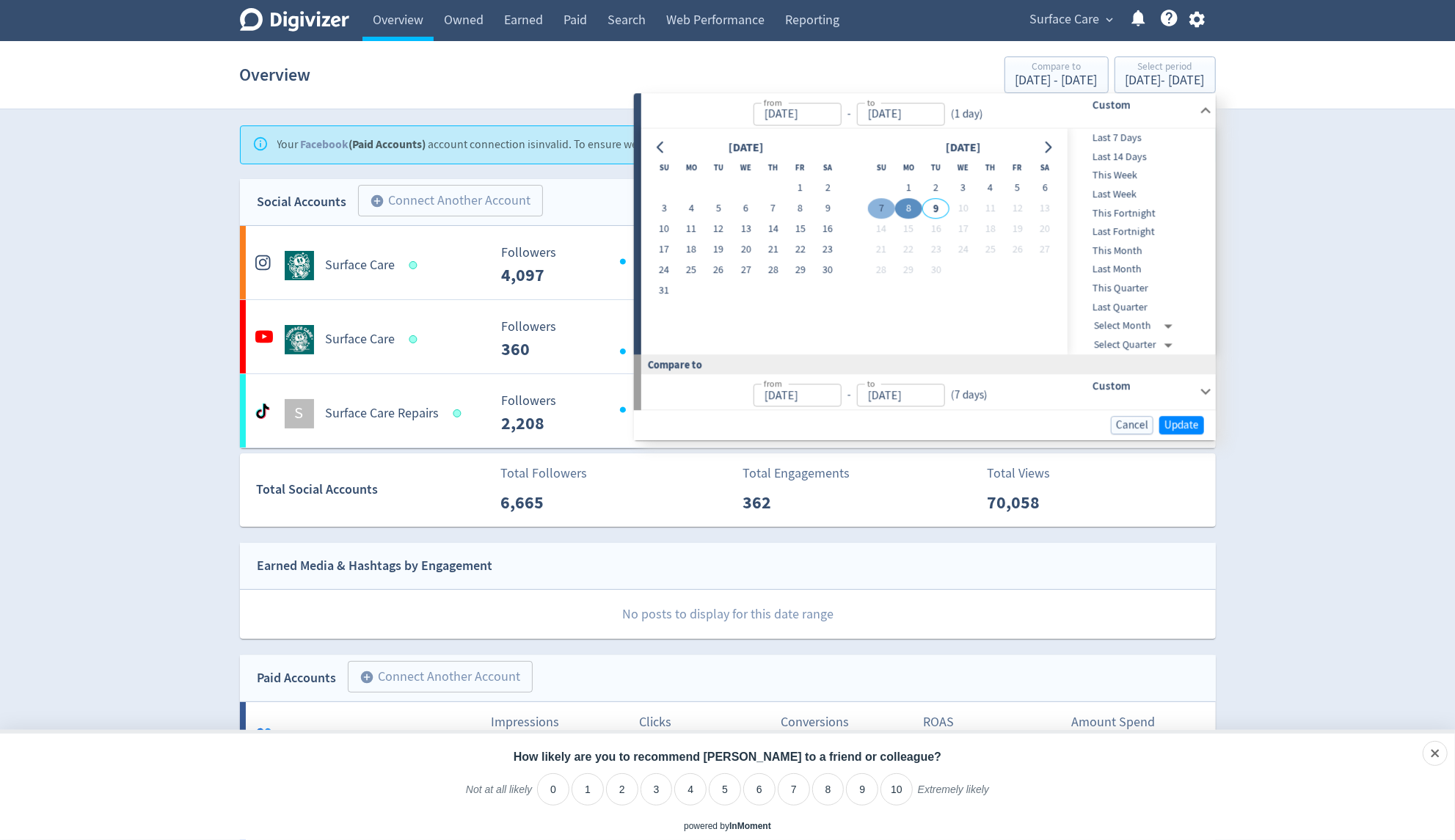
type input "[DATE]"
click at [814, 114] on input "[DATE]" at bounding box center [796, 114] width 88 height 23
type input "[DATE]"
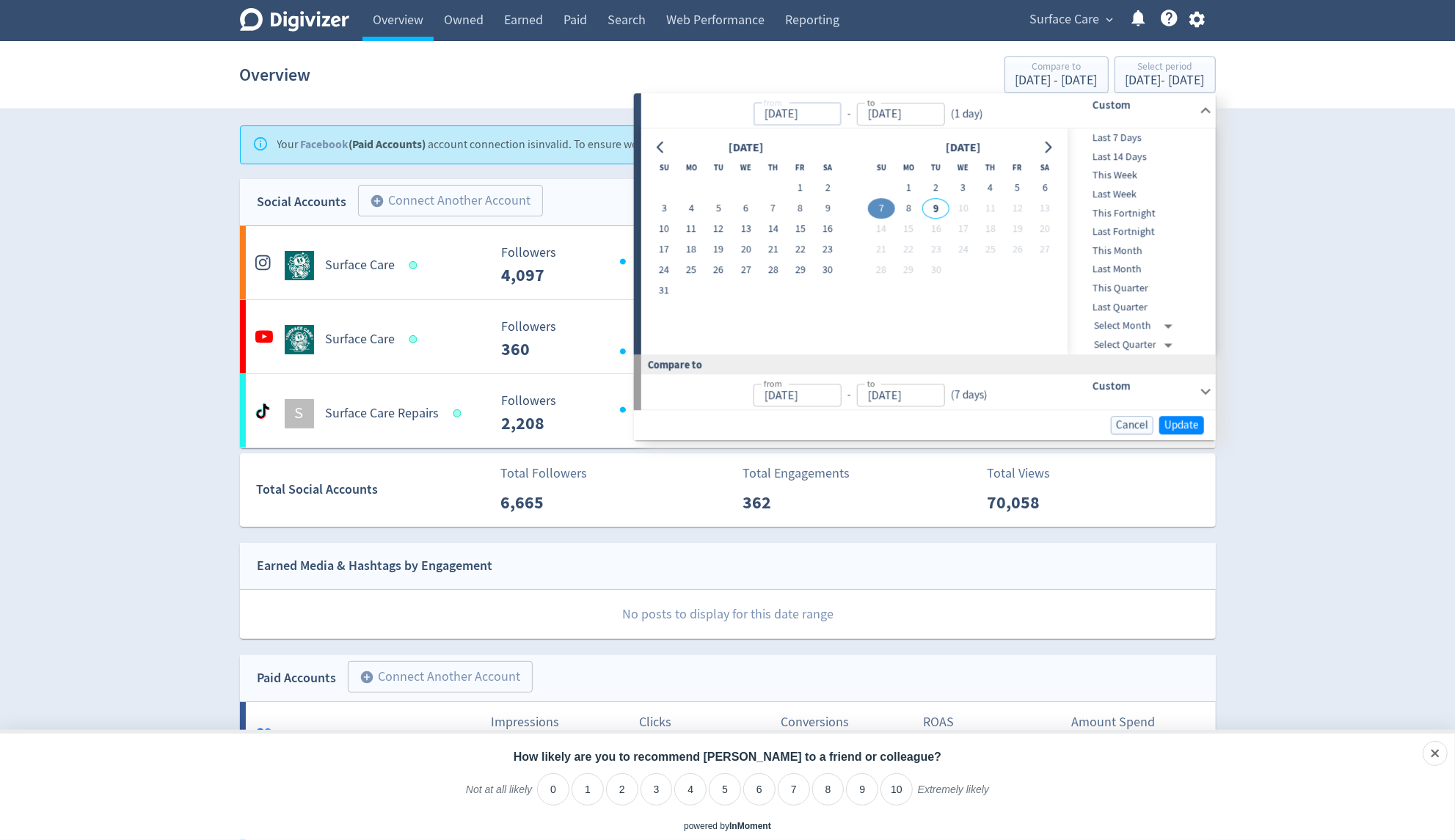
type input "[DATE]"
click at [890, 110] on input "[DATE]" at bounding box center [900, 114] width 88 height 23
click at [910, 214] on button "8" at bounding box center [908, 209] width 27 height 20
type input "[DATE]"
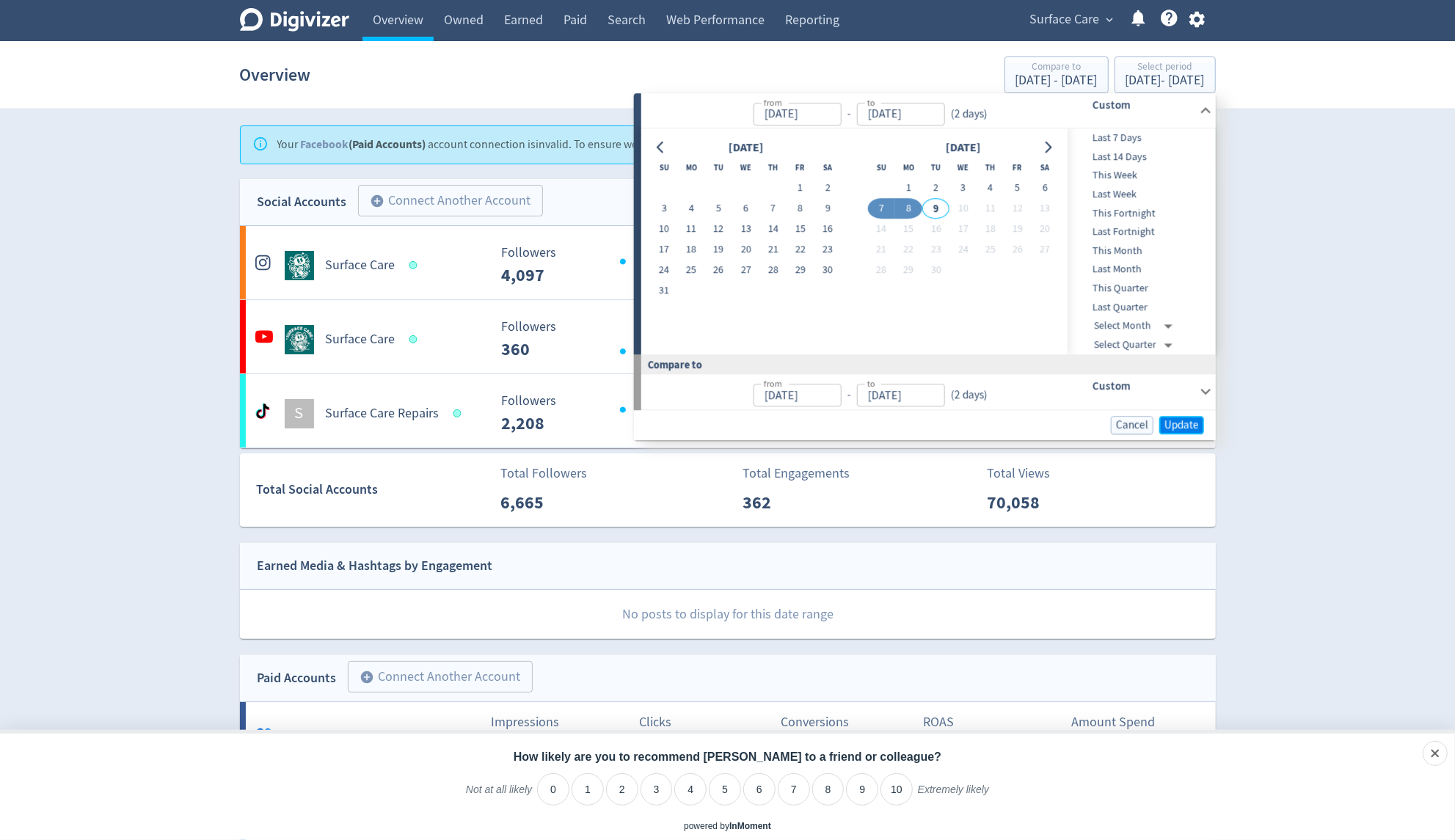
click at [1174, 420] on span "Update" at bounding box center [1182, 425] width 34 height 11
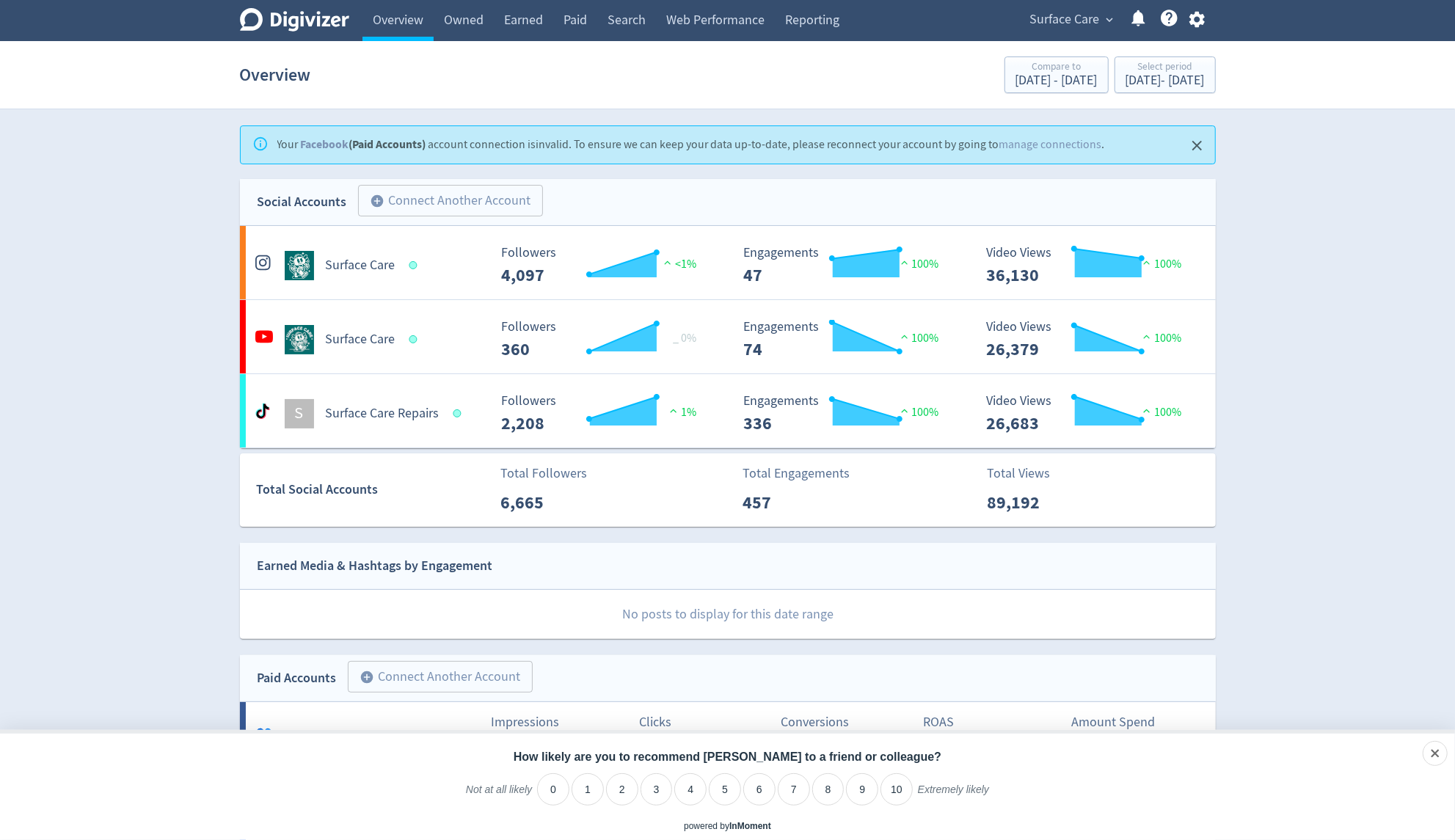
click at [739, 825] on link "InMoment" at bounding box center [750, 825] width 42 height 10
click at [1432, 752] on div "dismiss" at bounding box center [1415, 754] width 34 height 15
